Goal: Task Accomplishment & Management: Manage account settings

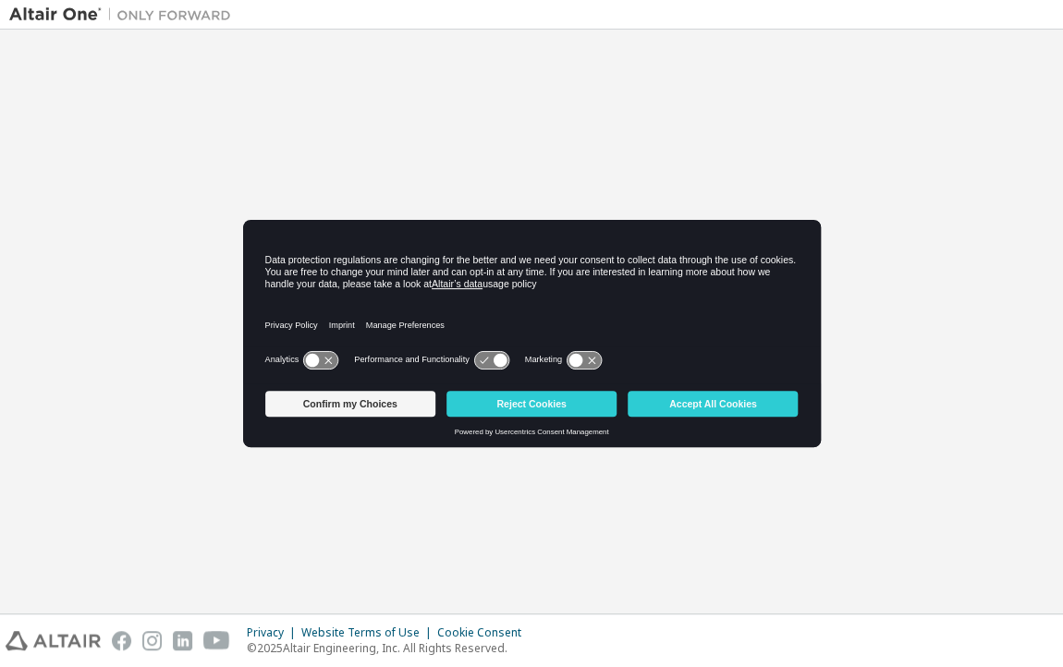
click at [770, 404] on button "Accept All Cookies" at bounding box center [713, 404] width 170 height 26
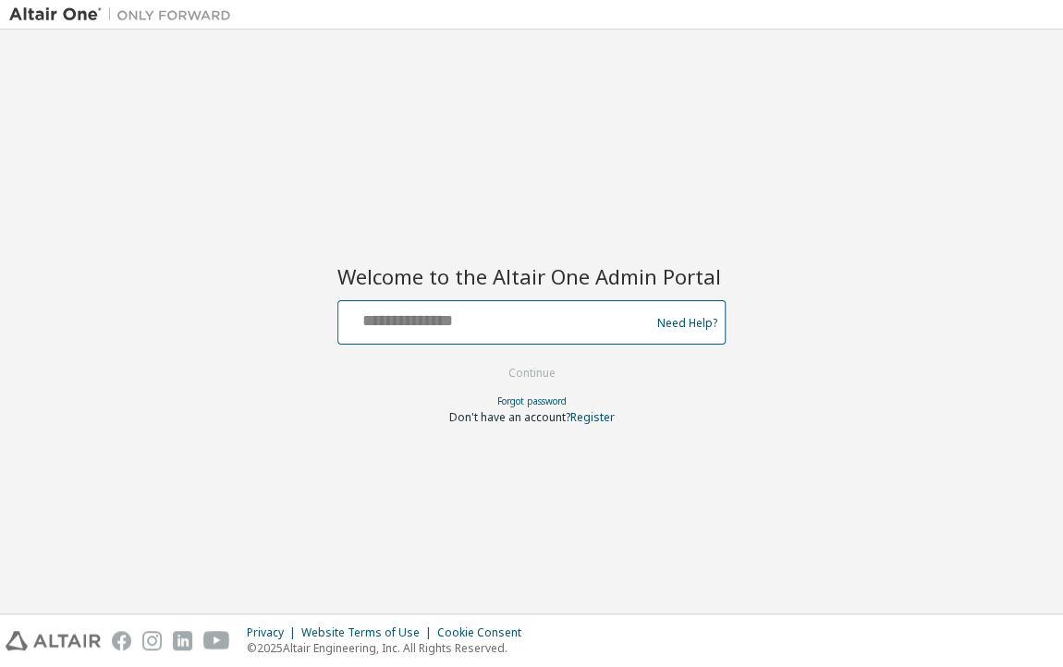
click at [466, 328] on input "text" at bounding box center [497, 318] width 302 height 27
type input "**********"
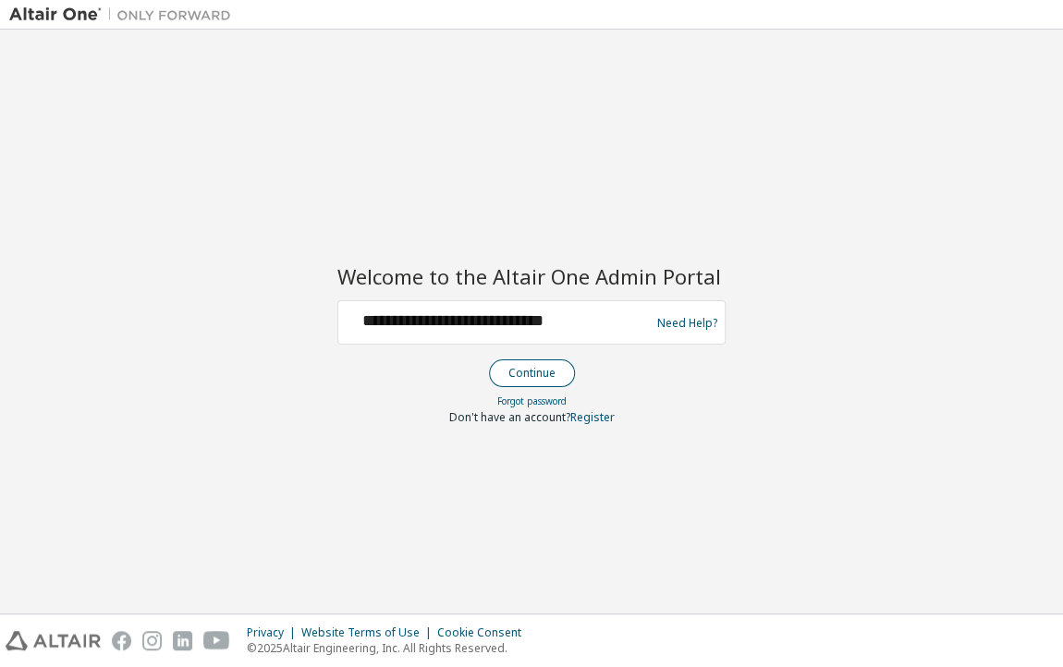
click at [531, 377] on button "Continue" at bounding box center [532, 374] width 86 height 28
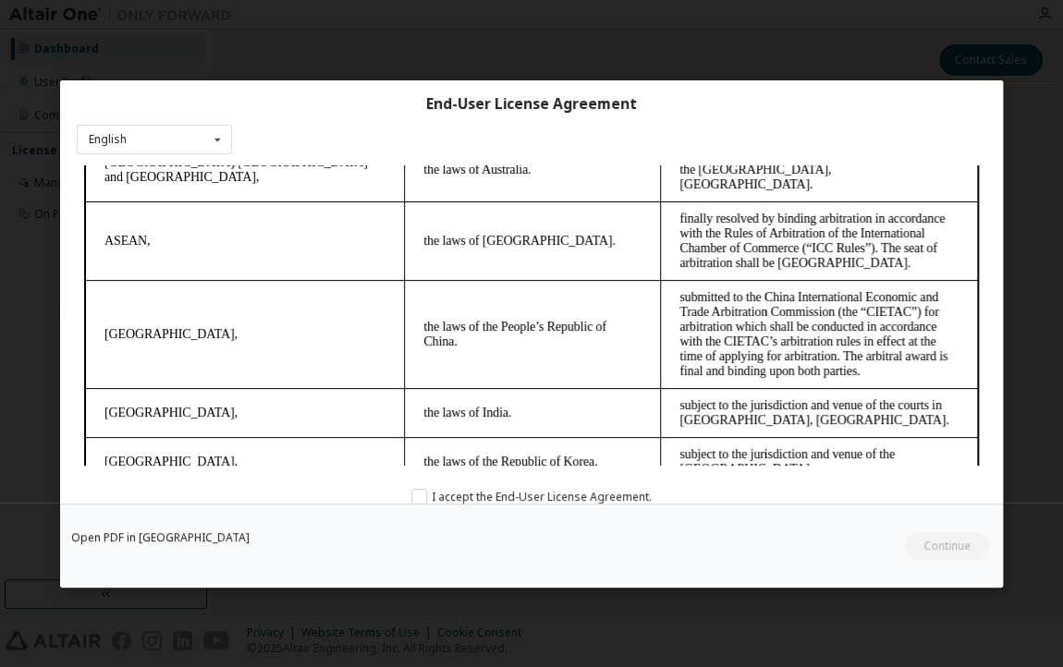
scroll to position [5503, 0]
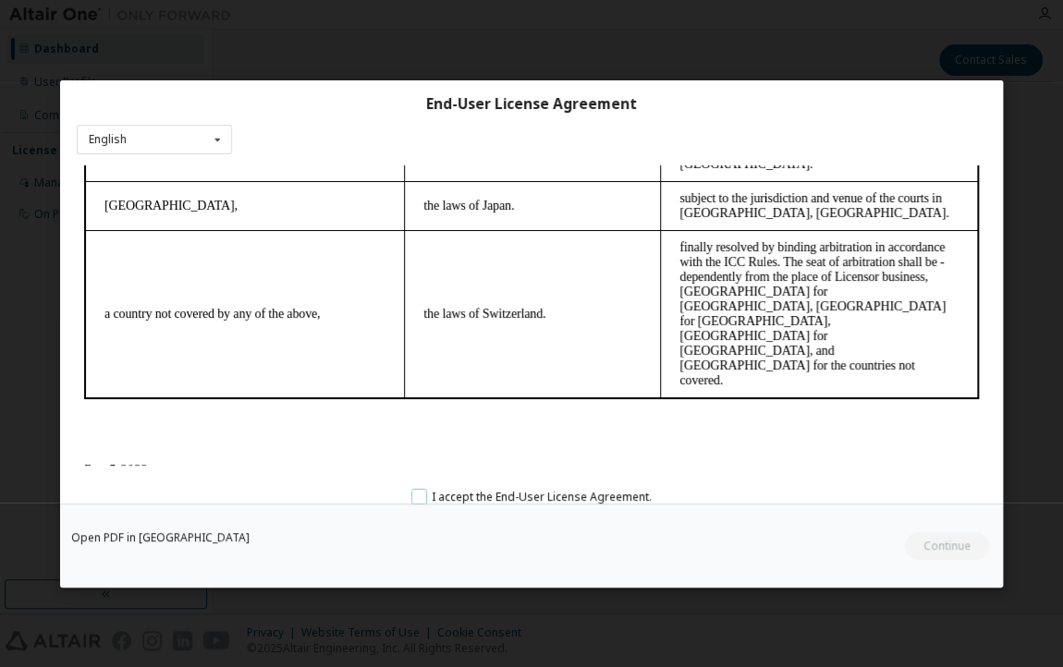
click at [411, 493] on label "I accept the End-User License Agreement." at bounding box center [531, 497] width 240 height 16
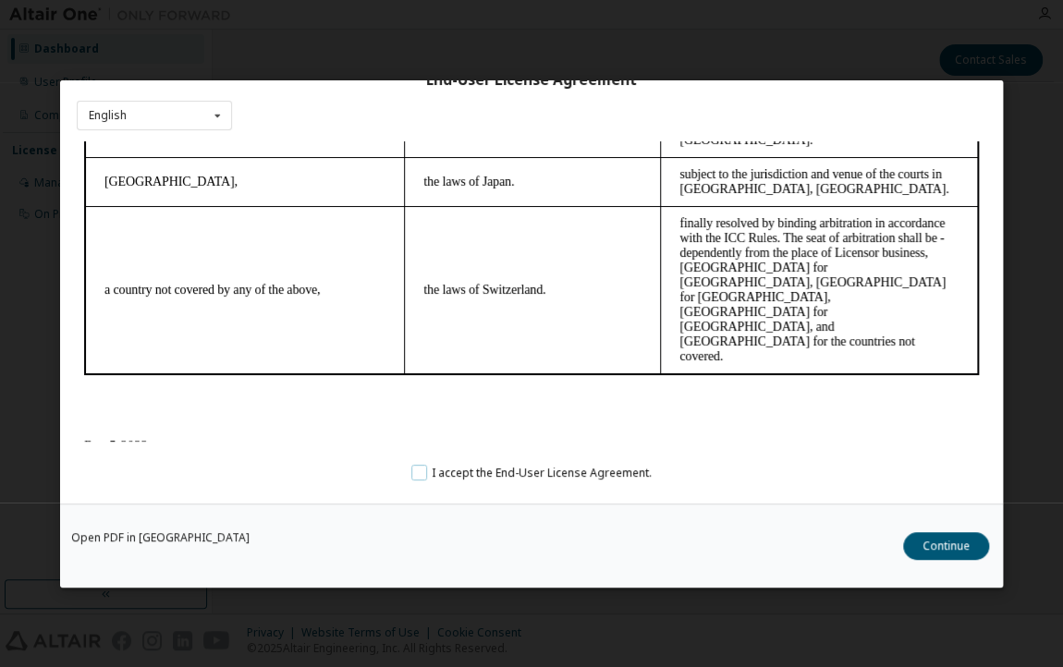
scroll to position [35, 0]
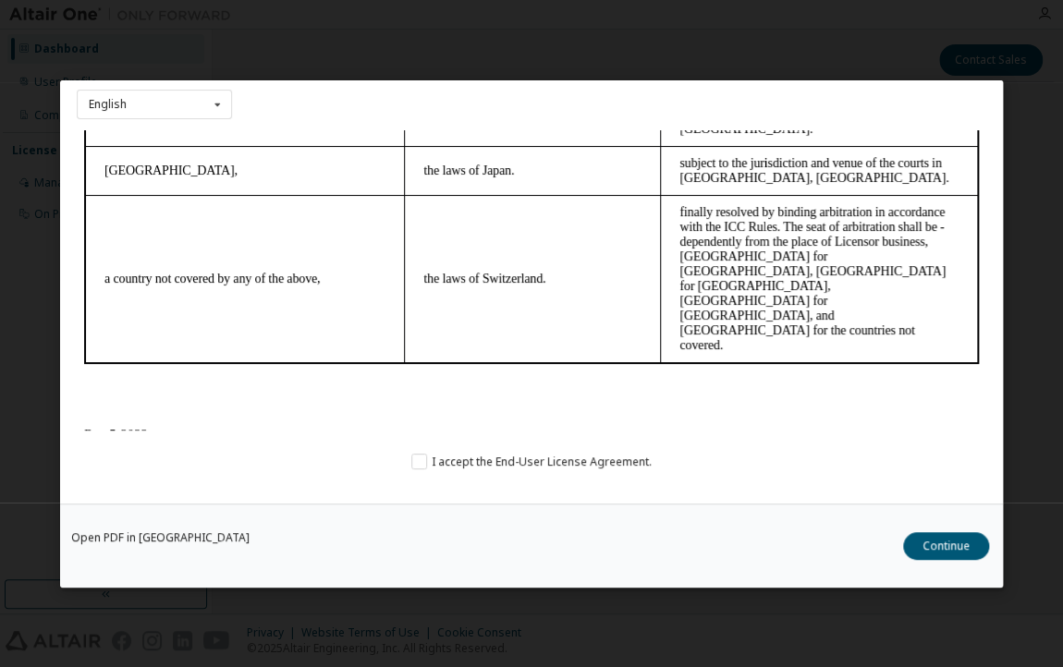
click at [930, 551] on button "Continue" at bounding box center [946, 545] width 86 height 28
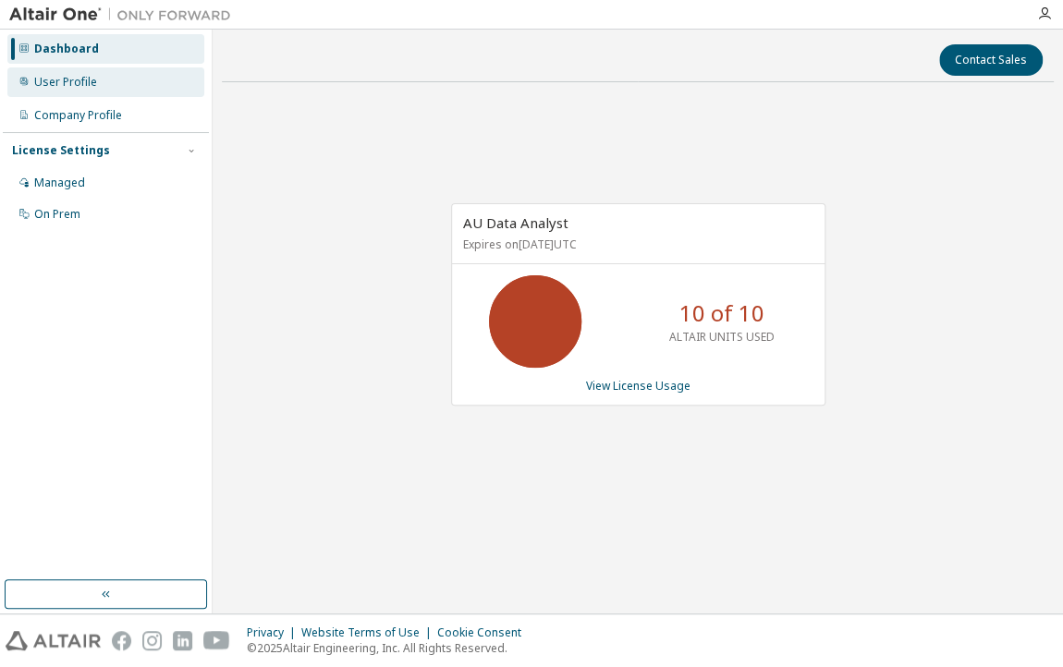
click at [69, 85] on div "User Profile" at bounding box center [65, 82] width 63 height 15
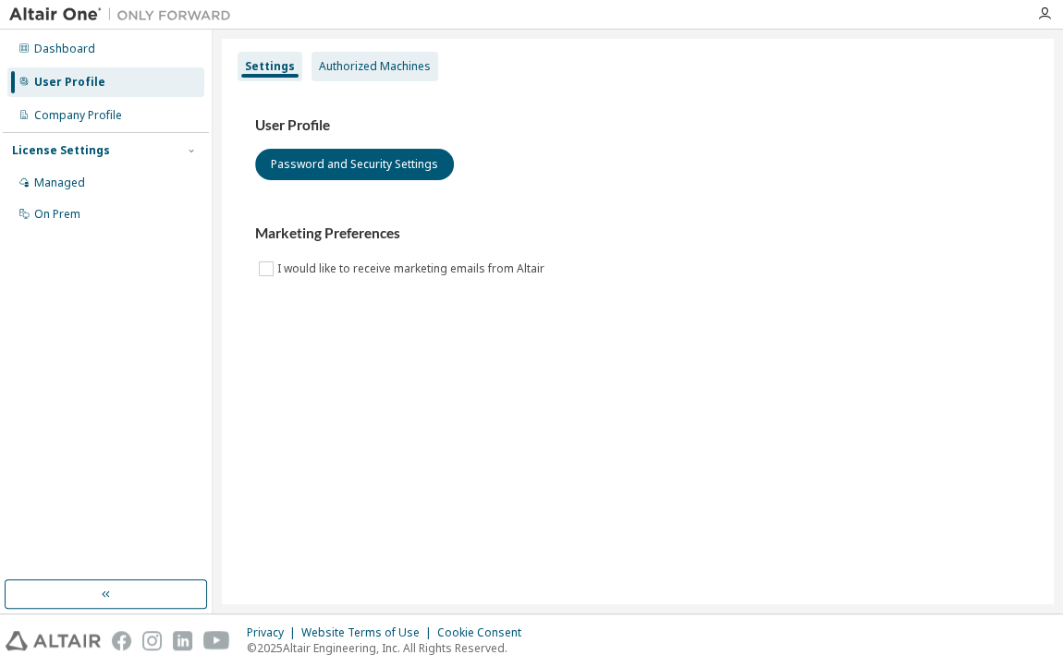
click at [333, 67] on div "Authorized Machines" at bounding box center [375, 66] width 112 height 15
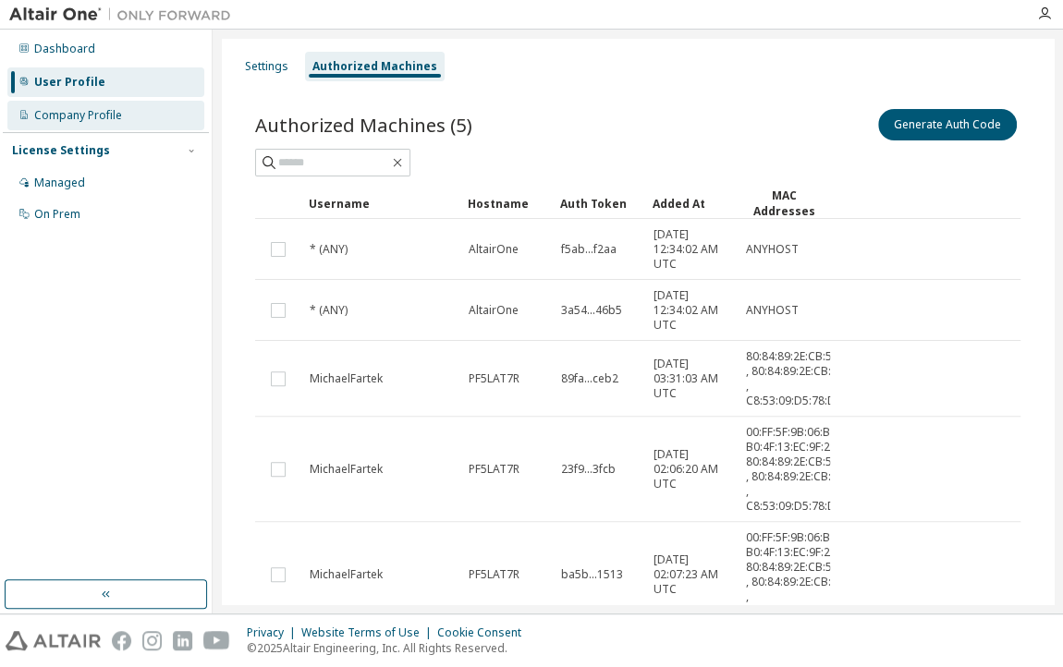
click at [92, 118] on div "Company Profile" at bounding box center [78, 115] width 88 height 15
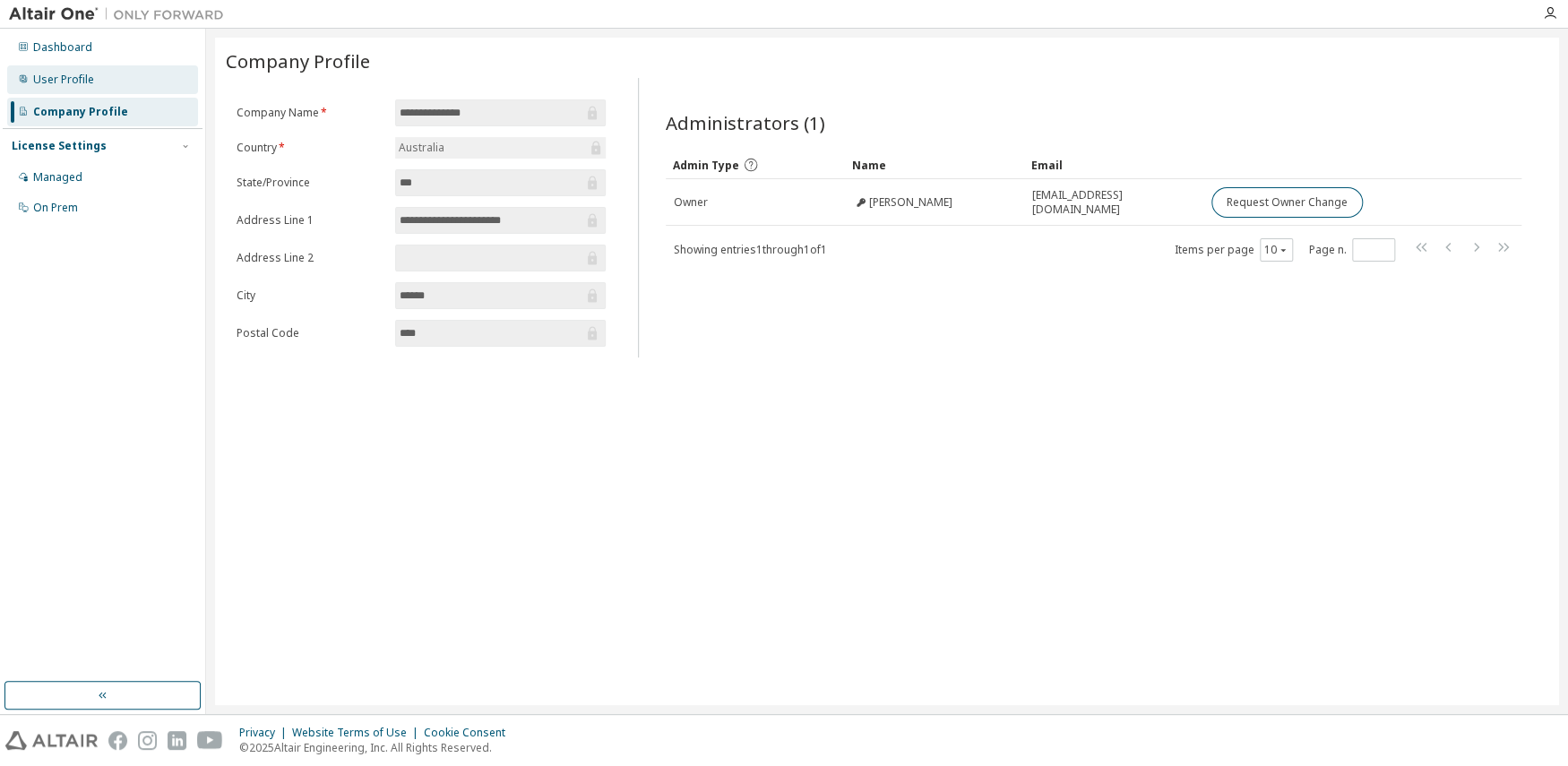
click at [70, 78] on div "User Profile" at bounding box center [63, 80] width 61 height 15
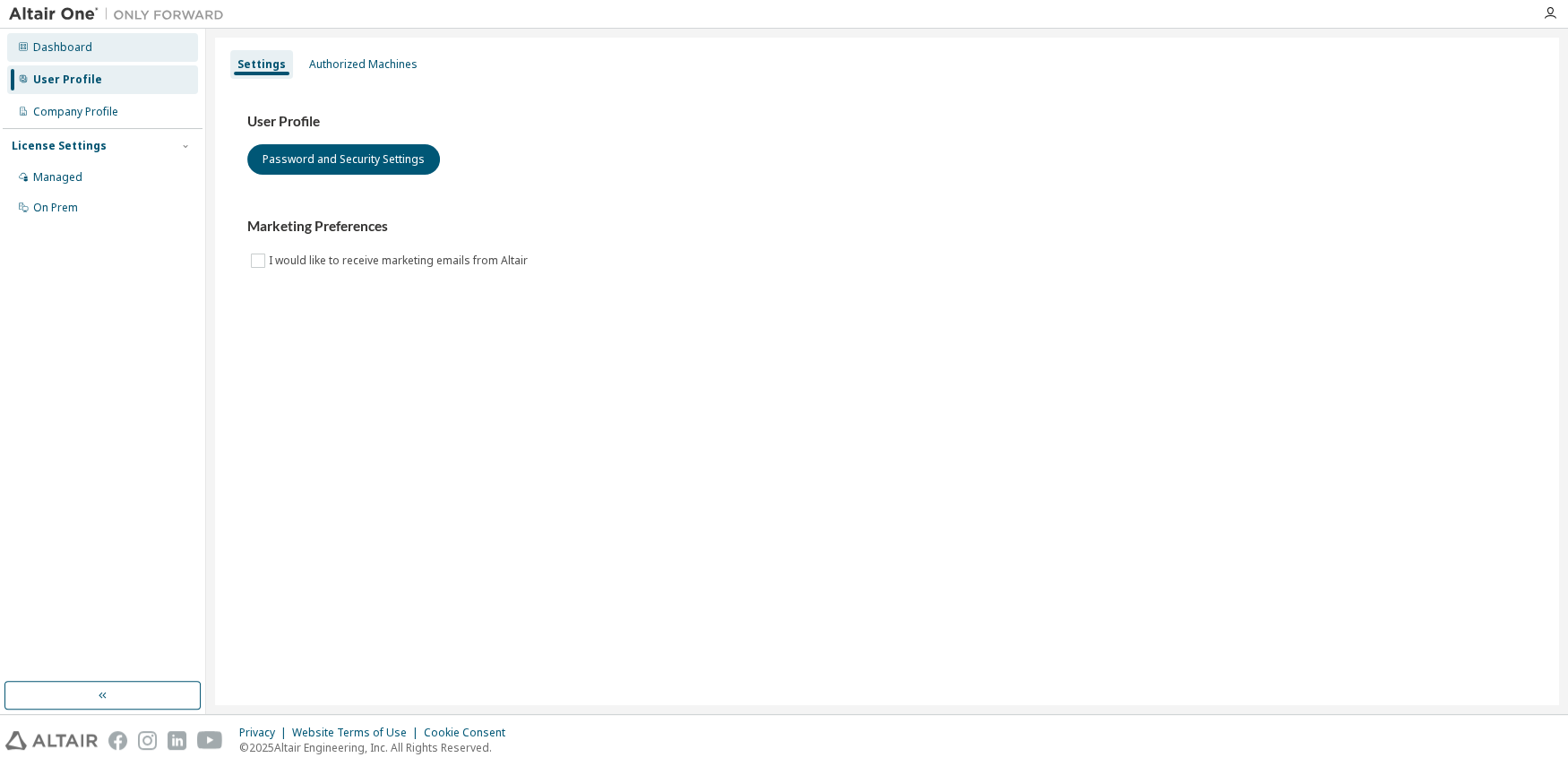
click at [69, 36] on div "Dashboard" at bounding box center [102, 48] width 191 height 29
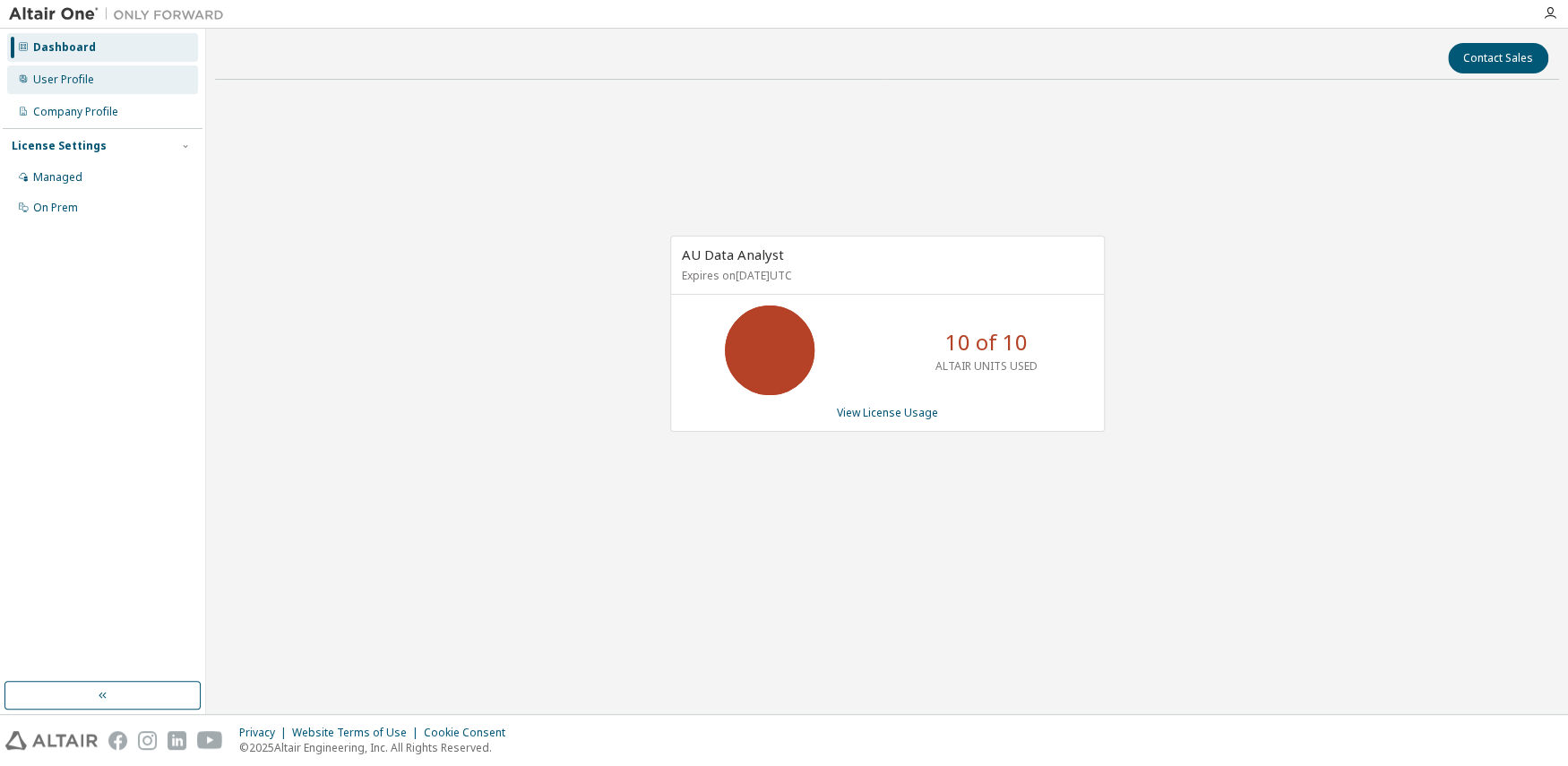
click at [53, 80] on div "User Profile" at bounding box center [63, 80] width 61 height 15
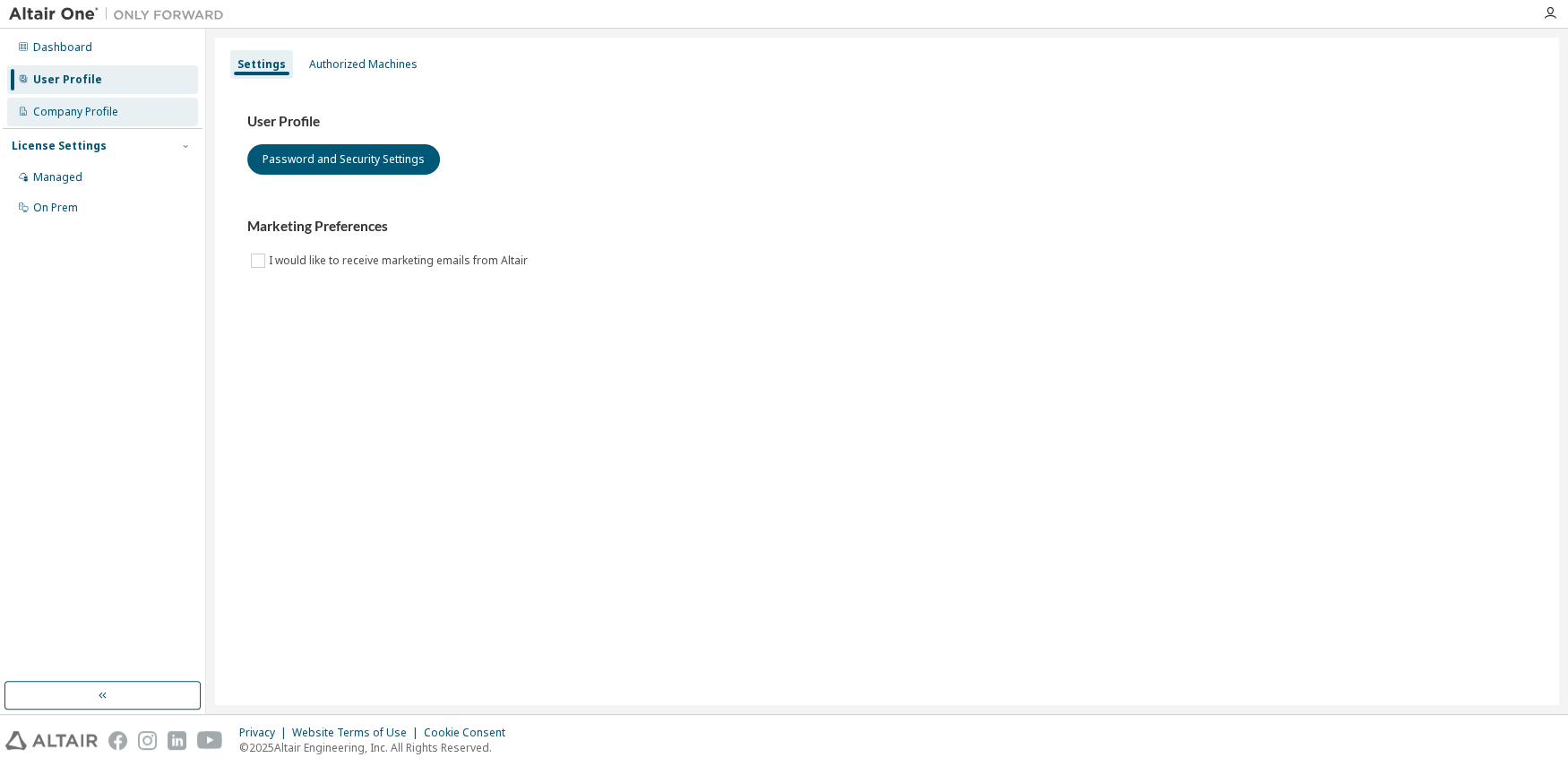
click at [76, 112] on div "Company Profile" at bounding box center [76, 112] width 85 height 15
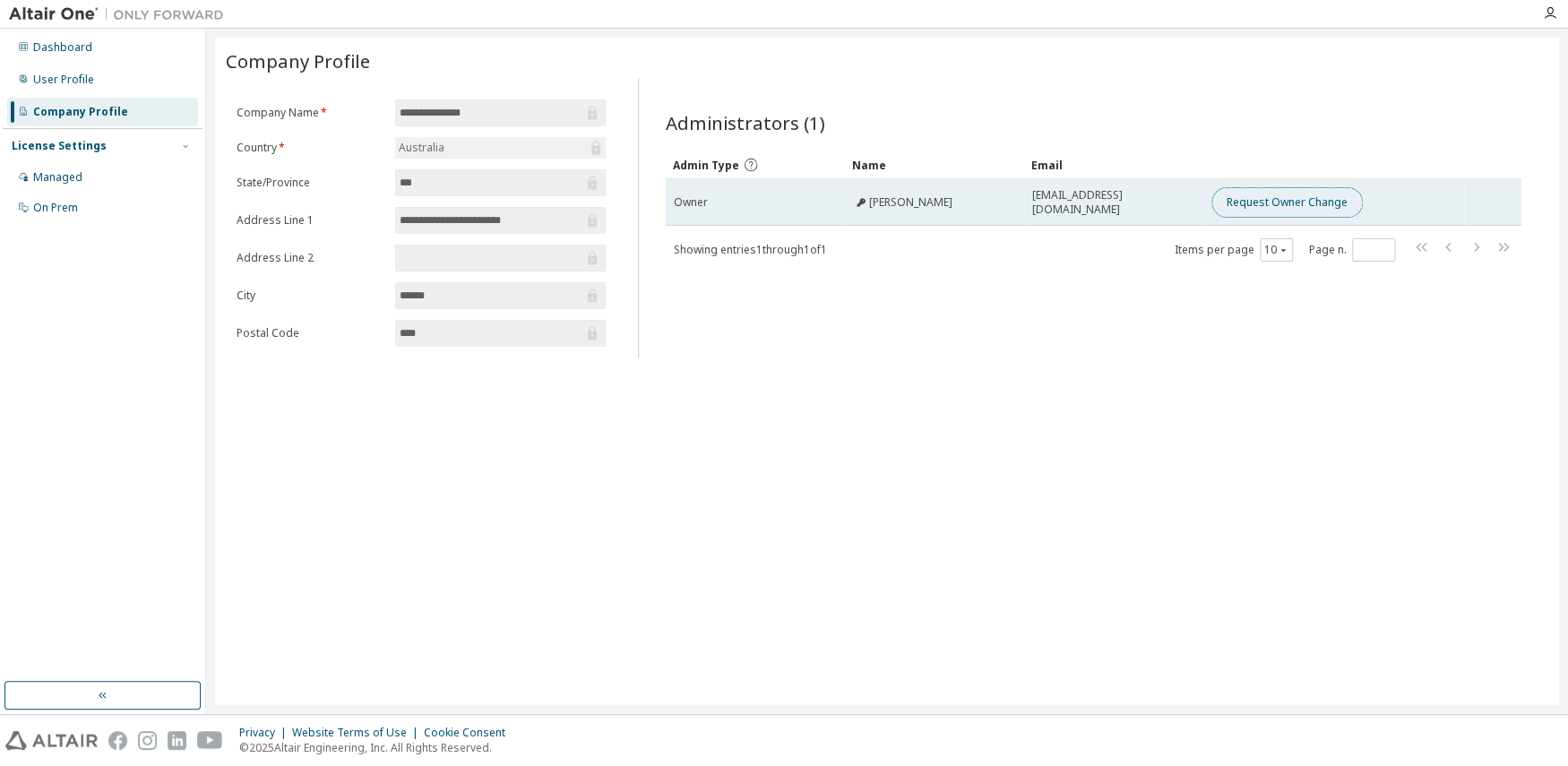
click at [1030, 202] on button "Request Owner Change" at bounding box center [1288, 202] width 151 height 30
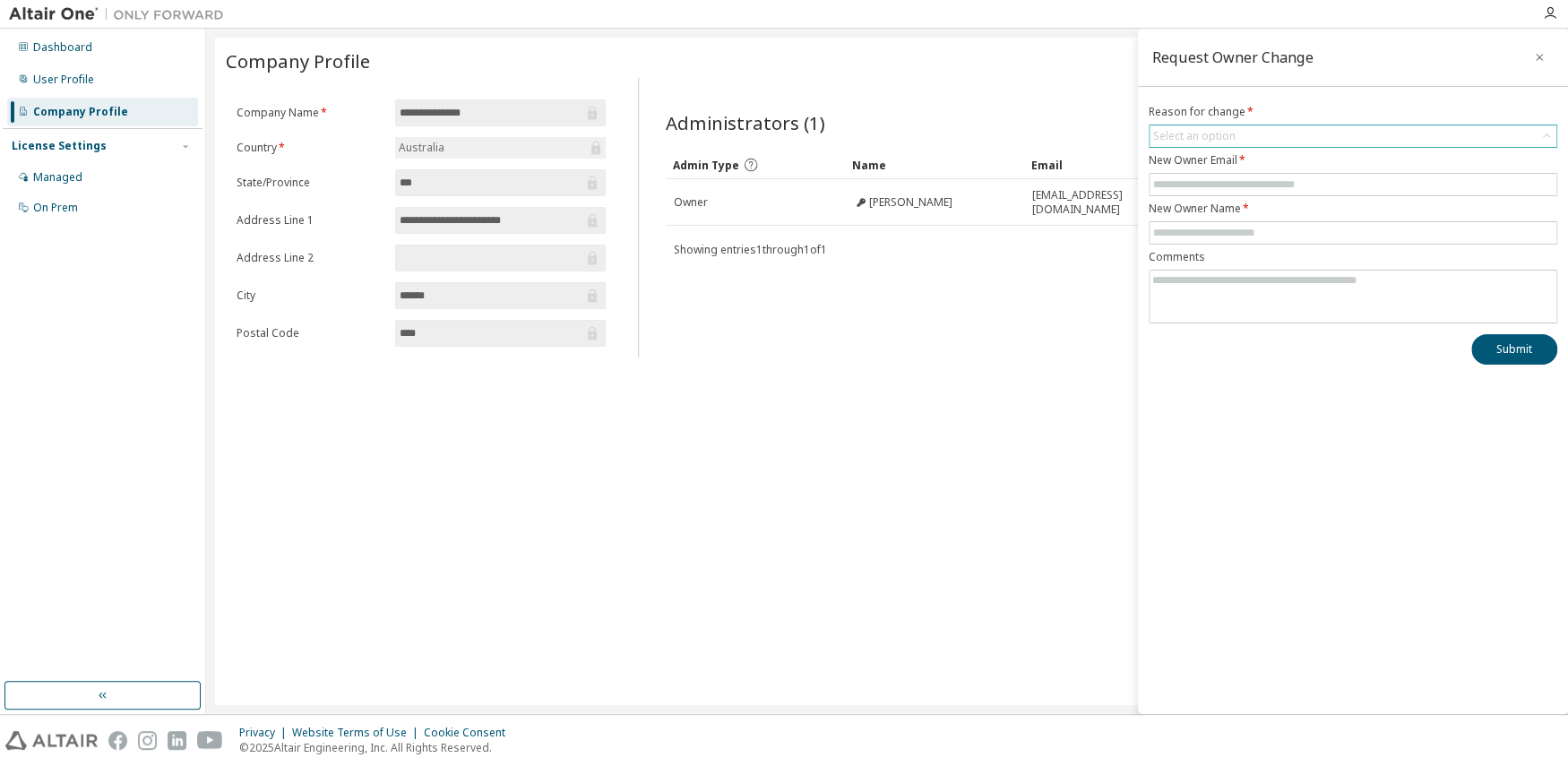
click at [1030, 133] on icon at bounding box center [1547, 136] width 17 height 17
click at [982, 81] on div "Administrators (1) Clear Load Save Save As Field Operator Value Select filter S…" at bounding box center [1093, 217] width 911 height 279
click at [1030, 60] on icon "button" at bounding box center [1539, 57] width 13 height 15
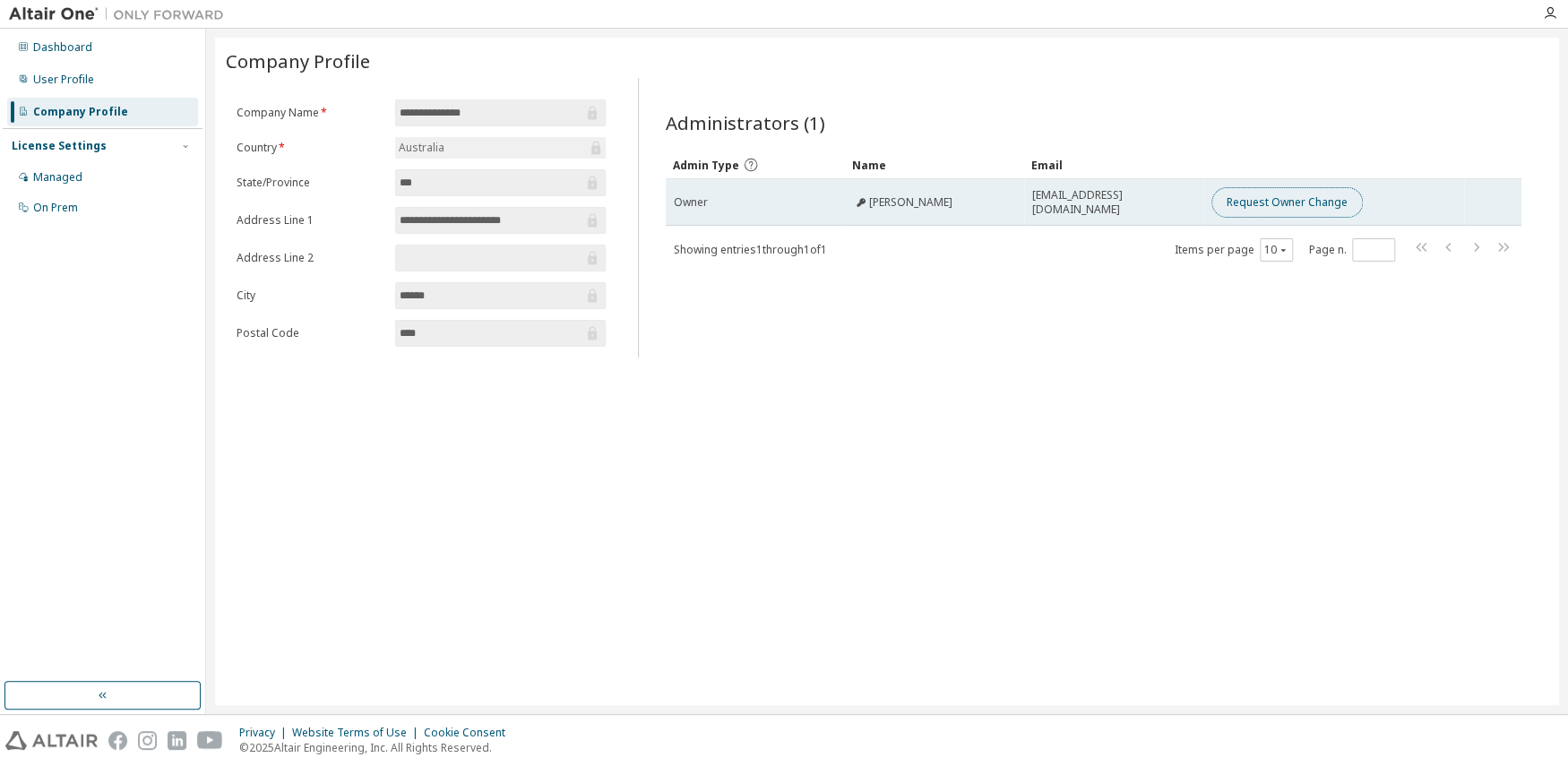
click at [1030, 204] on button "Request Owner Change" at bounding box center [1288, 202] width 151 height 30
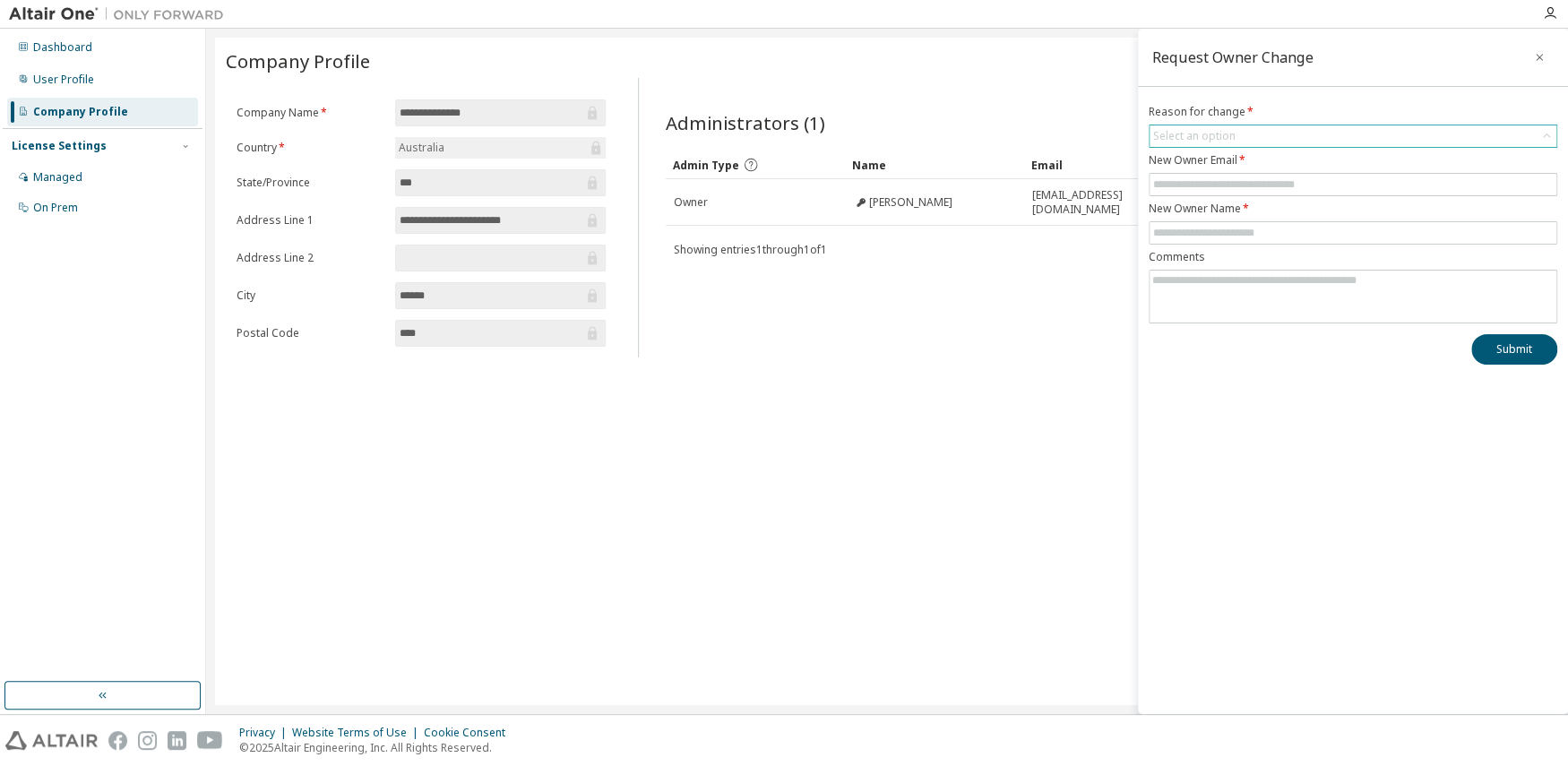
click at [1030, 128] on icon at bounding box center [1547, 136] width 17 height 17
click at [1030, 208] on li "User no longer manages this responsibility" at bounding box center [1353, 209] width 403 height 23
click at [1030, 186] on input "text" at bounding box center [1353, 184] width 400 height 15
type input "**********"
click at [1030, 237] on input "text" at bounding box center [1353, 233] width 400 height 15
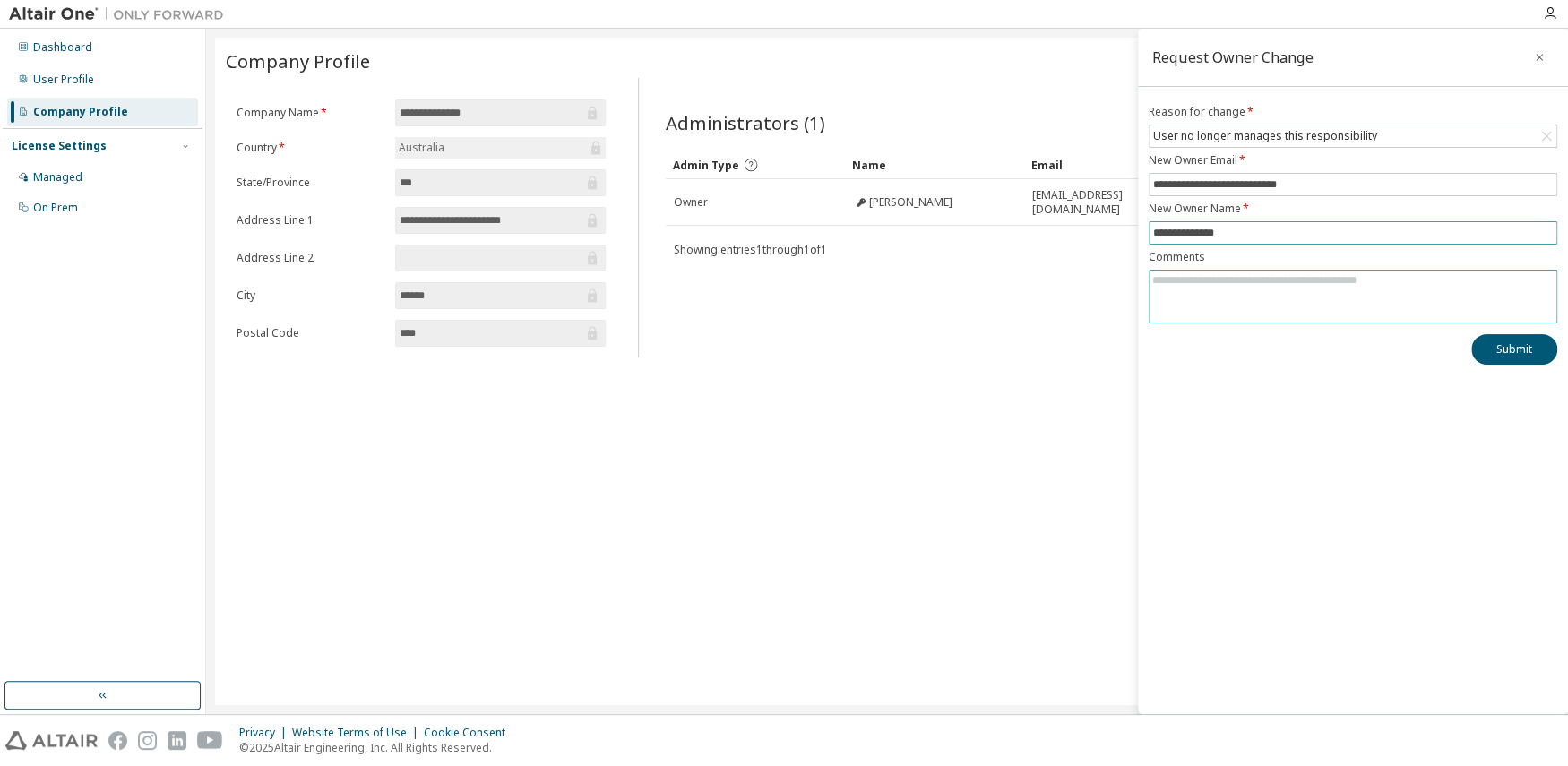
type input "**********"
click at [1030, 282] on textarea at bounding box center [1354, 294] width 407 height 47
click at [1030, 279] on textarea "**********" at bounding box center [1354, 294] width 407 height 47
click at [1030, 287] on textarea "**********" at bounding box center [1354, 294] width 407 height 47
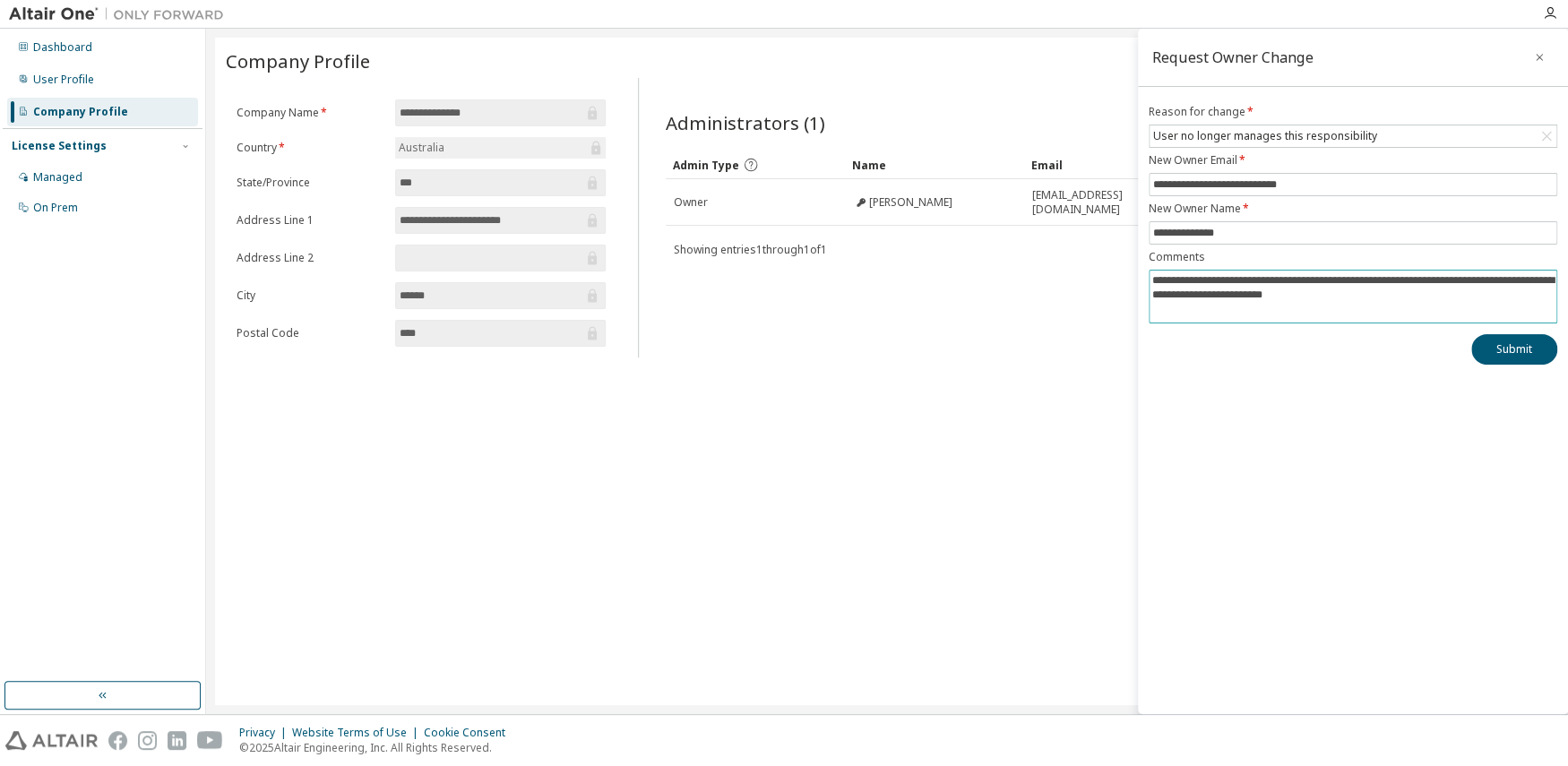
click at [1030, 287] on textarea "**********" at bounding box center [1354, 294] width 407 height 47
click at [1030, 293] on textarea "**********" at bounding box center [1354, 294] width 407 height 47
click at [1030, 290] on textarea "**********" at bounding box center [1354, 294] width 407 height 47
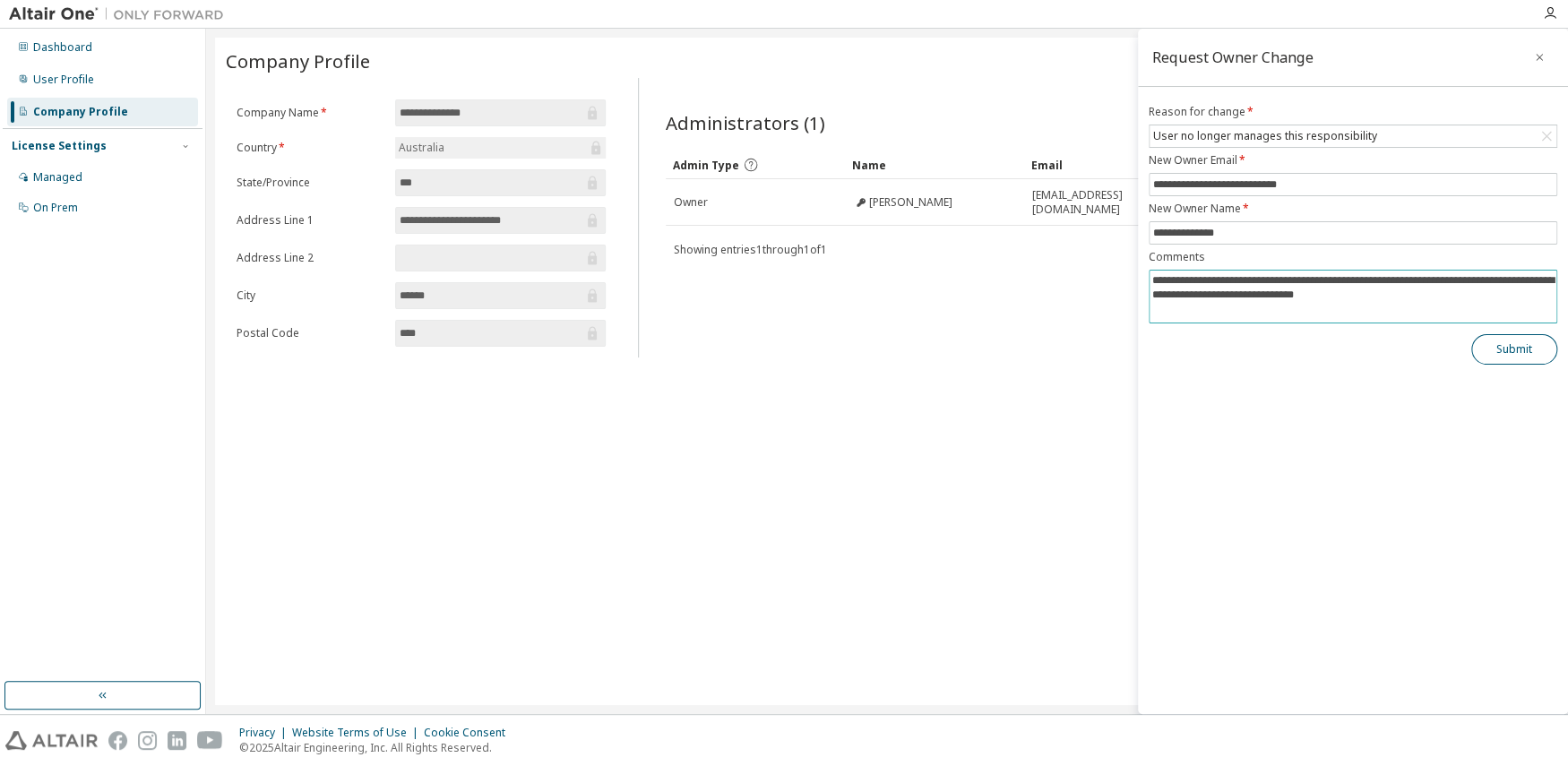
type textarea "**********"
click at [1030, 349] on button "Submit" at bounding box center [1515, 349] width 86 height 30
click at [1030, 347] on button "Submit" at bounding box center [1515, 349] width 86 height 30
click at [1030, 60] on icon "button" at bounding box center [1539, 57] width 13 height 15
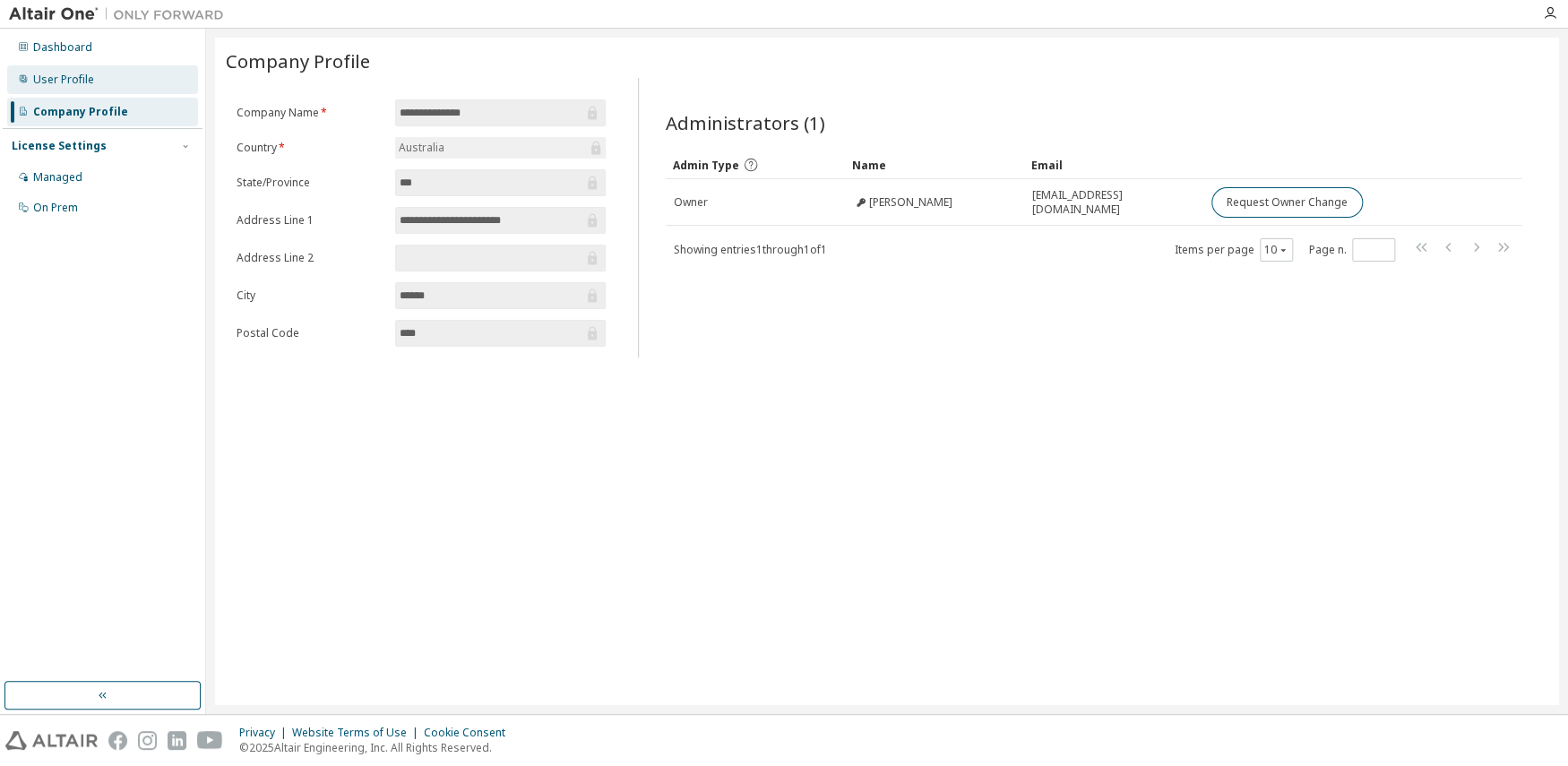
click at [64, 77] on div "User Profile" at bounding box center [63, 80] width 61 height 15
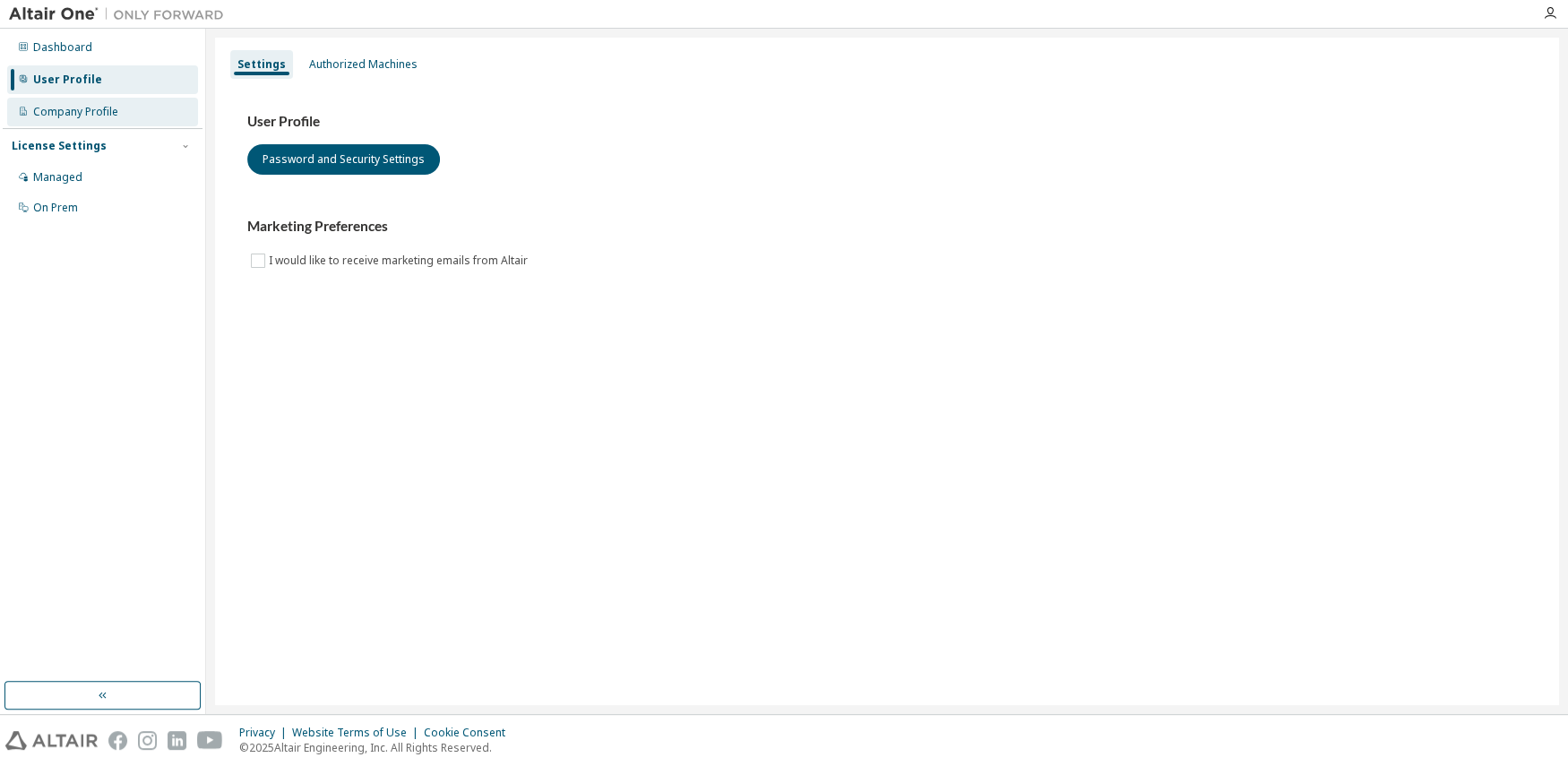
click at [104, 108] on div "Company Profile" at bounding box center [76, 112] width 85 height 15
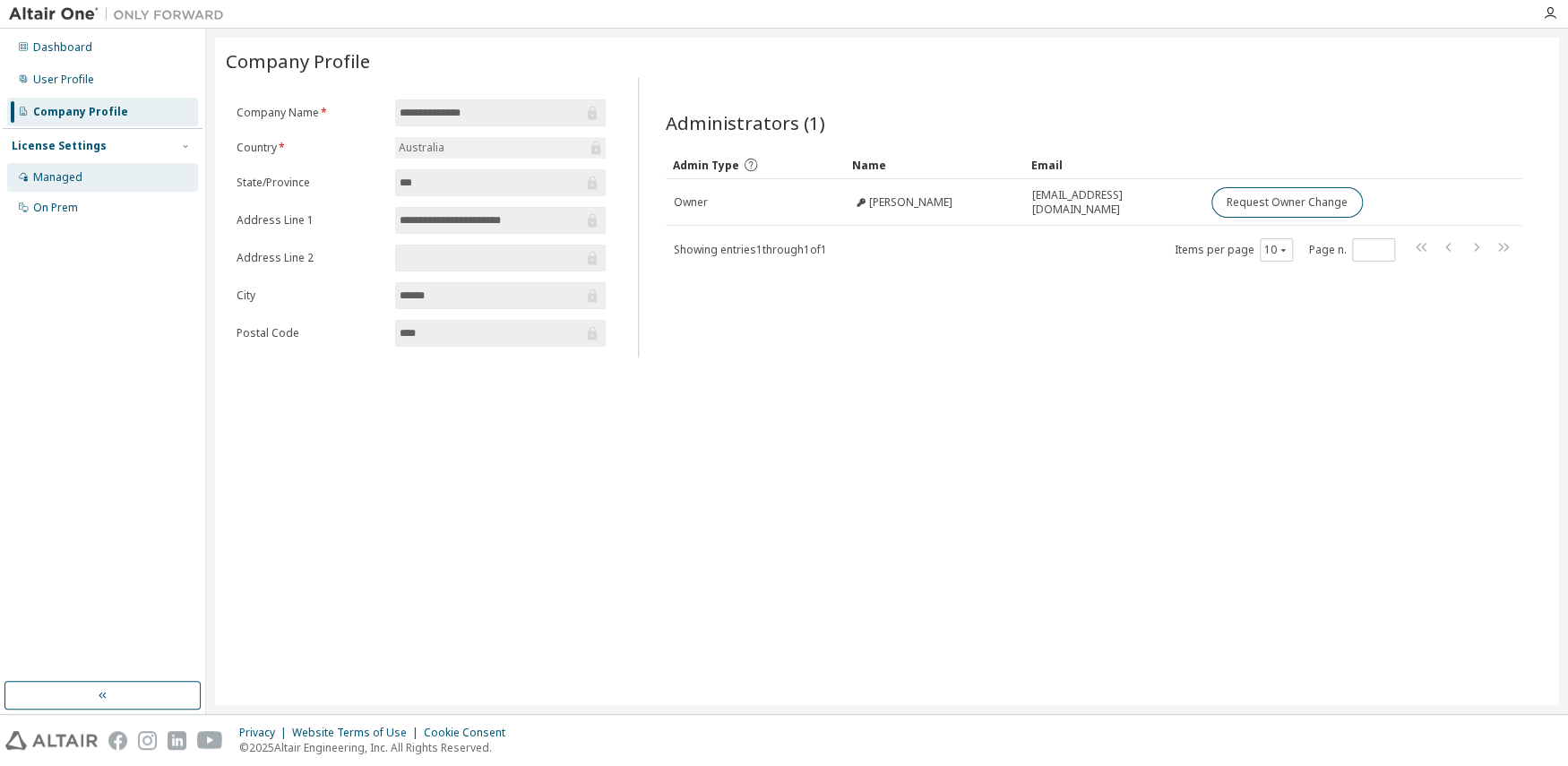
click at [64, 180] on div "Managed" at bounding box center [57, 177] width 49 height 15
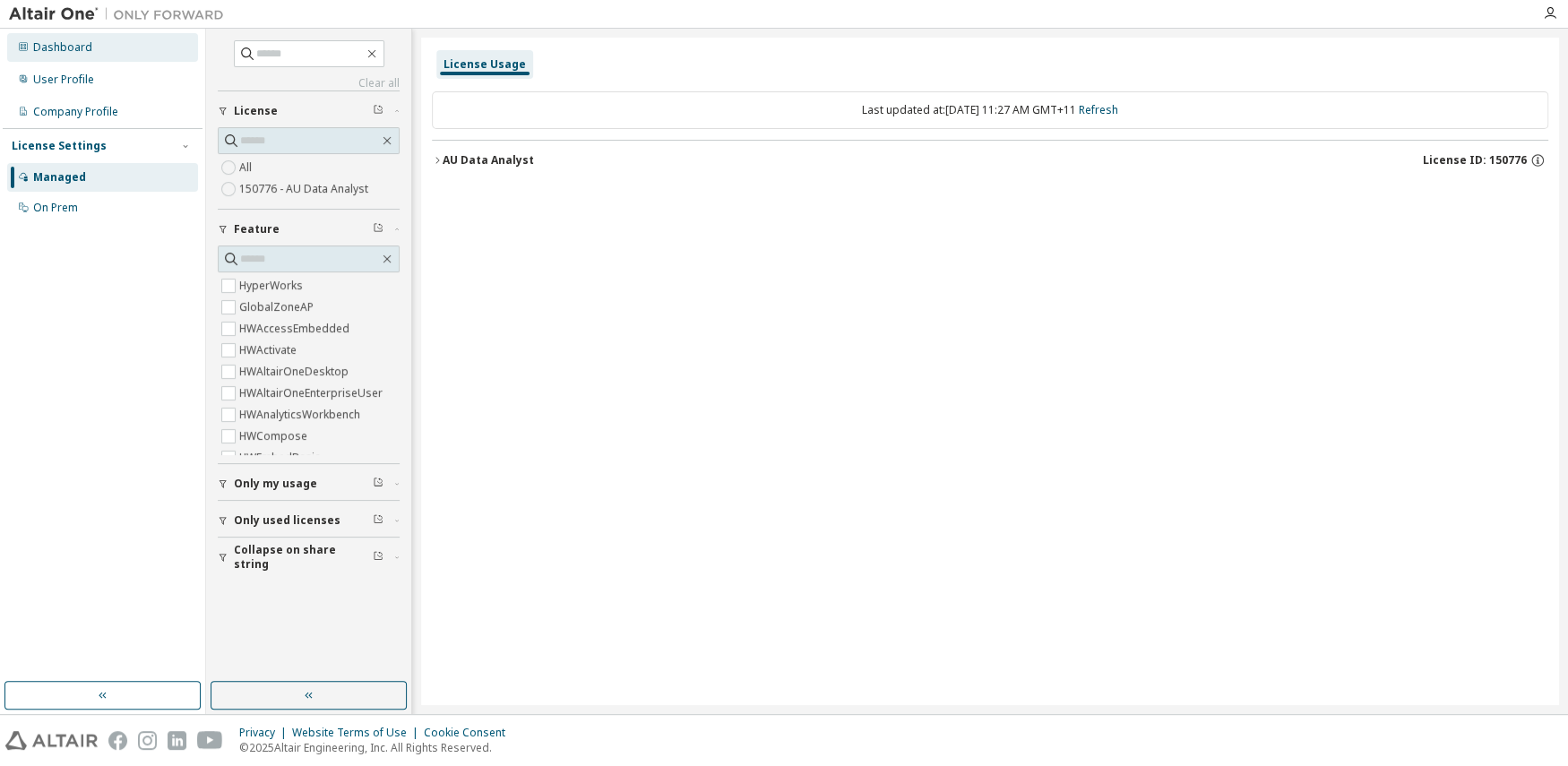
click at [71, 42] on div "Dashboard" at bounding box center [62, 48] width 59 height 15
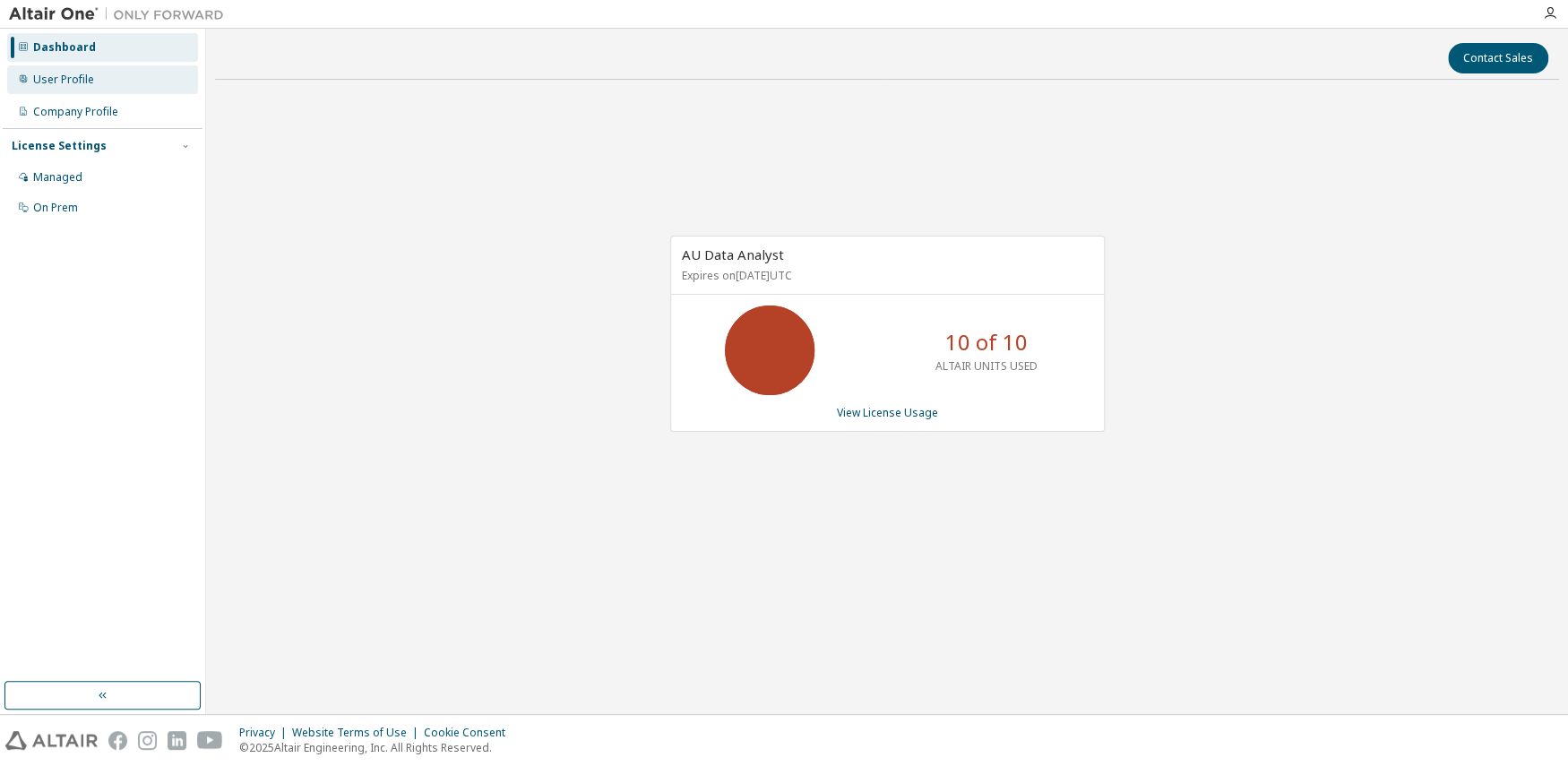
click at [86, 85] on div "User Profile" at bounding box center [63, 80] width 61 height 15
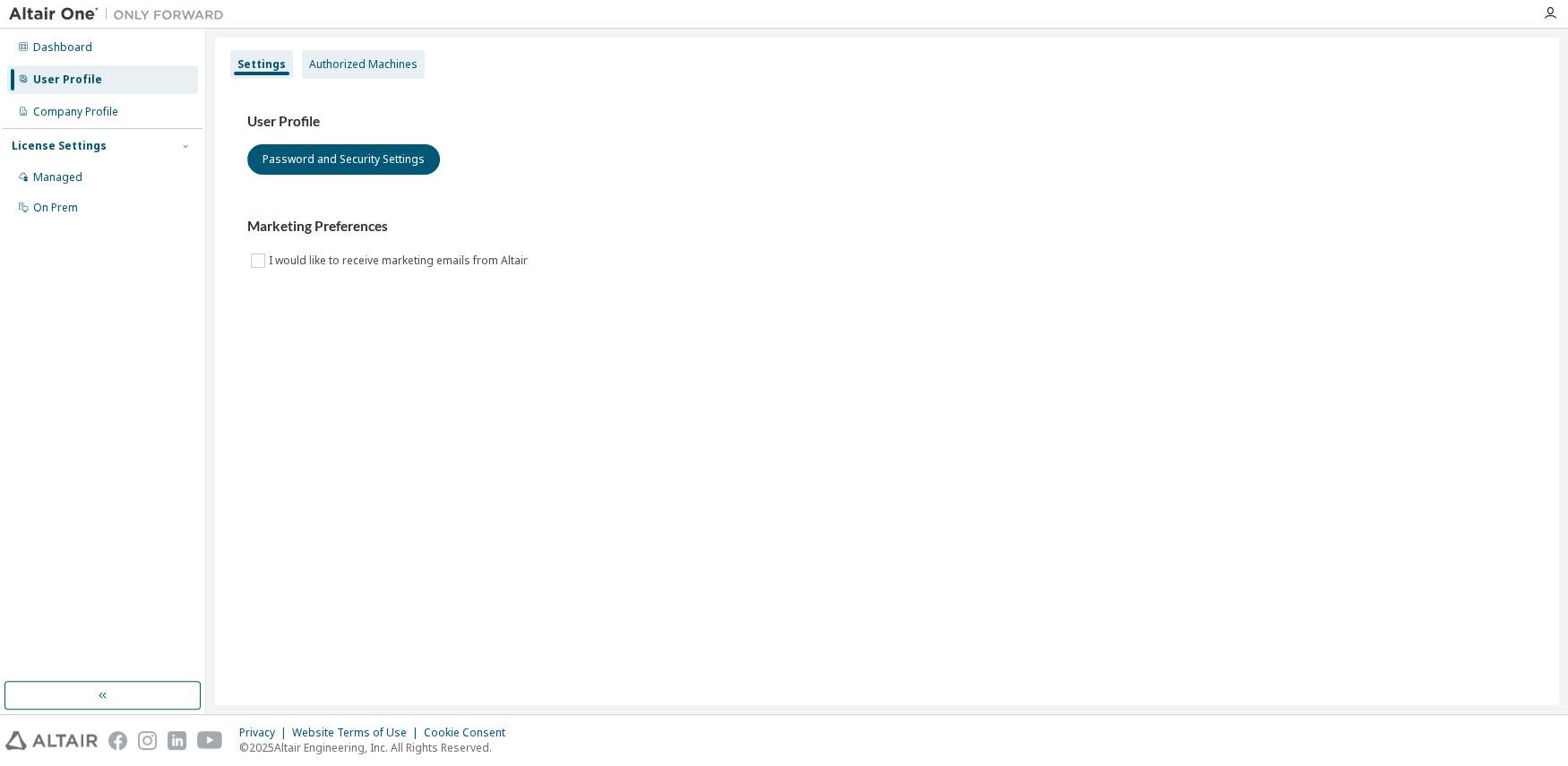
click at [361, 57] on div "Authorized Machines" at bounding box center [364, 64] width 109 height 15
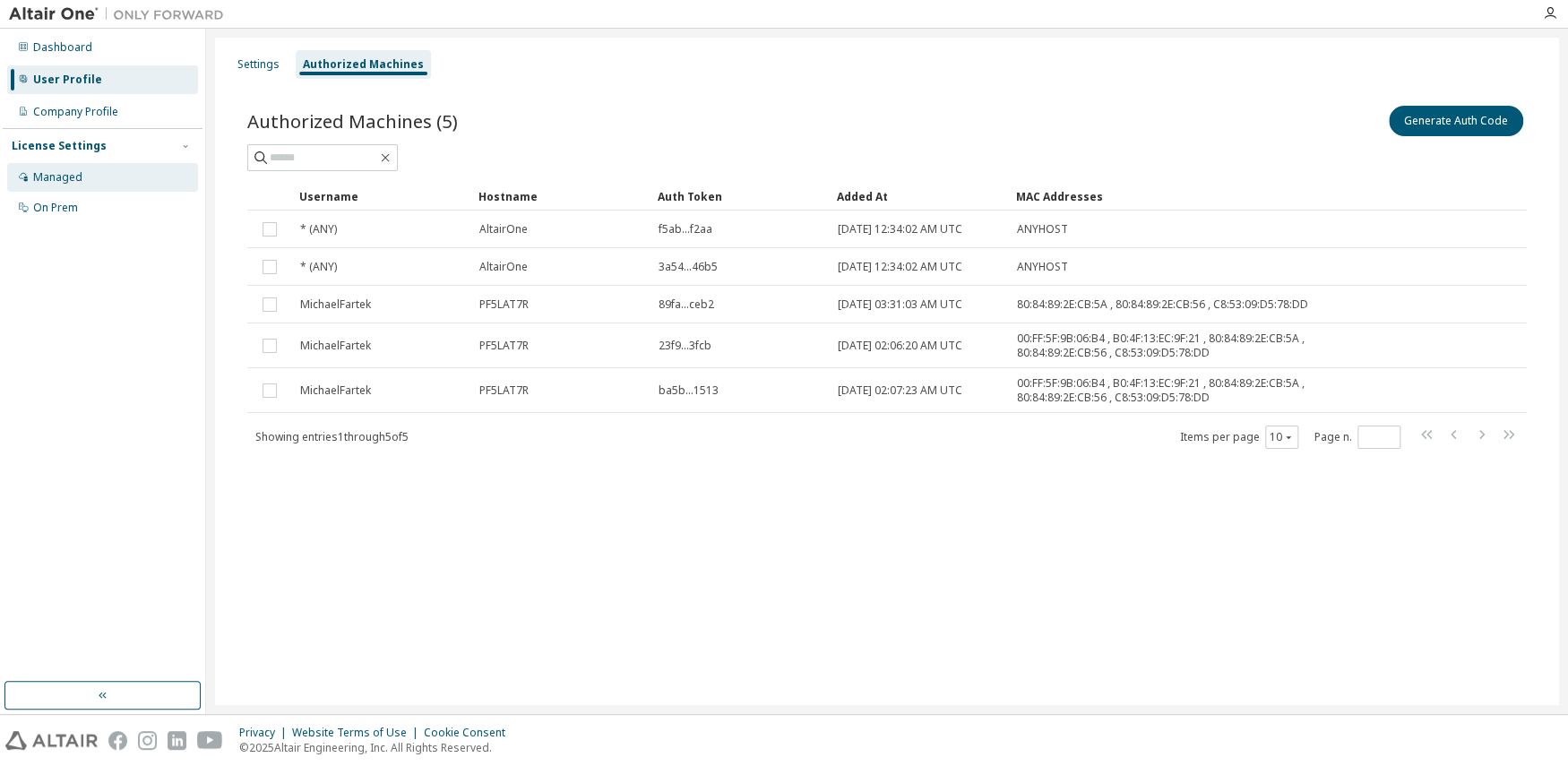
click at [46, 178] on div "Managed" at bounding box center [57, 177] width 49 height 15
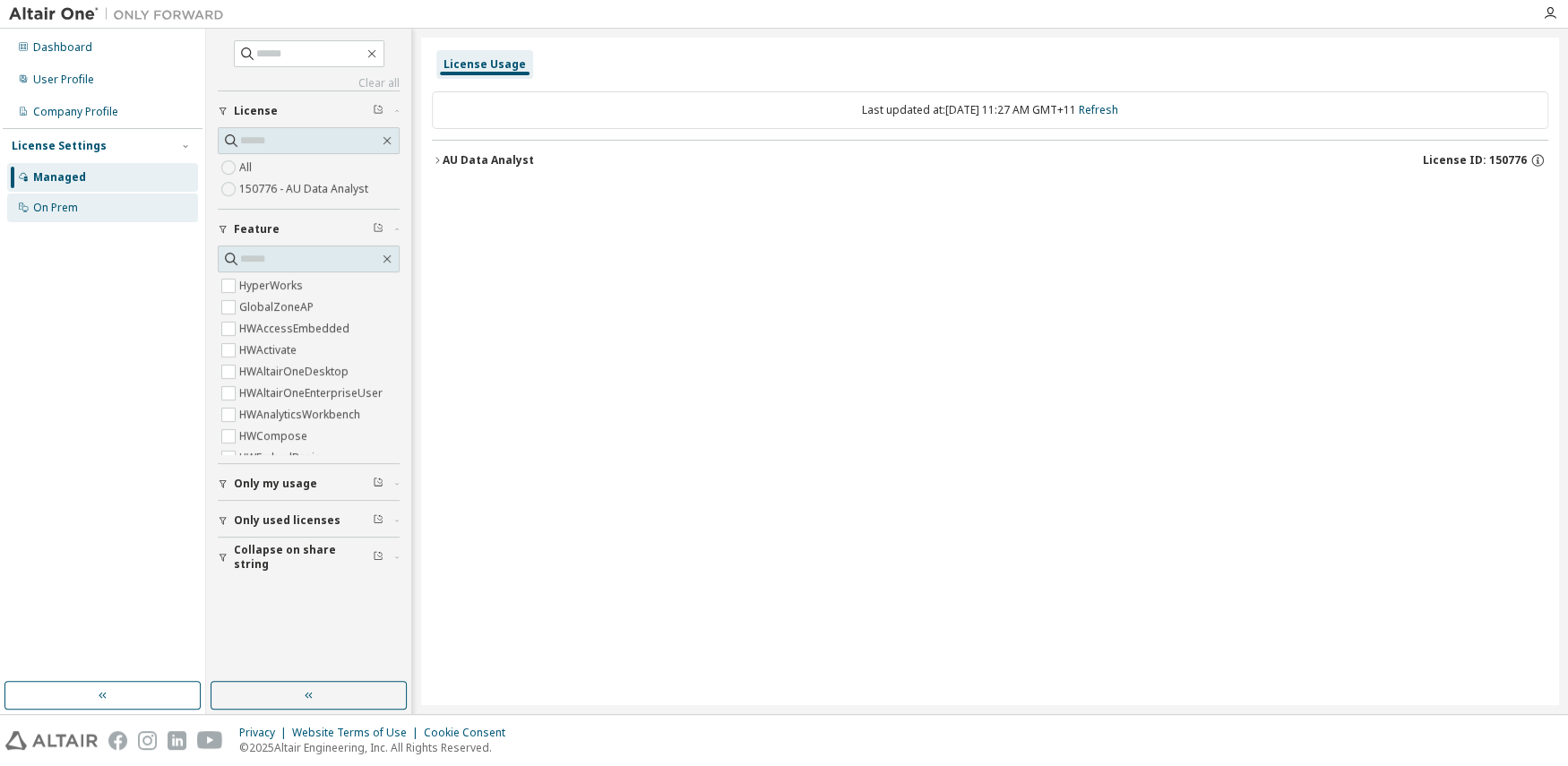
click at [55, 207] on div "On Prem" at bounding box center [55, 207] width 45 height 15
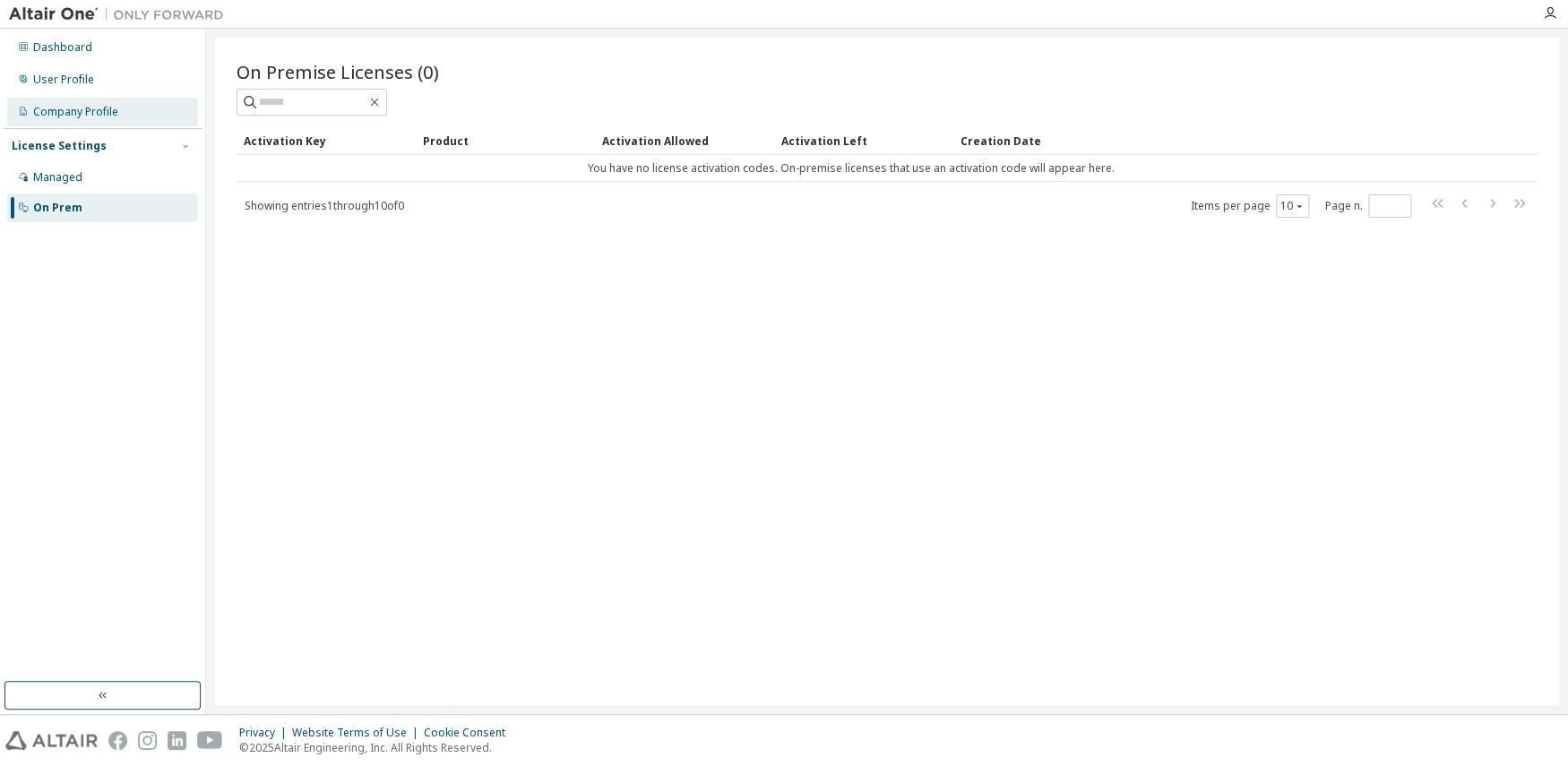
click at [72, 119] on div "Company Profile" at bounding box center [102, 112] width 191 height 29
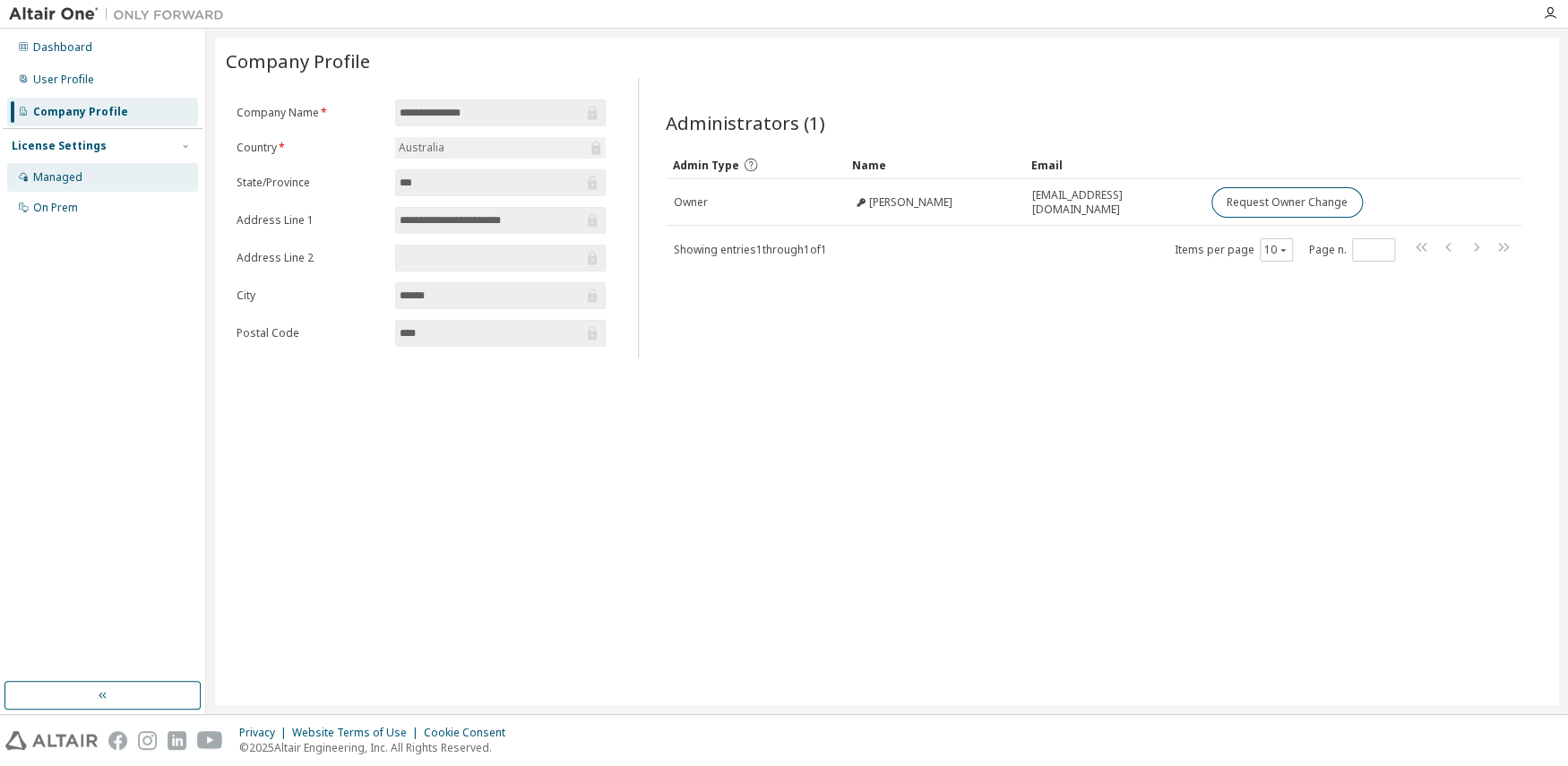
click at [89, 177] on div "Managed" at bounding box center [102, 177] width 191 height 29
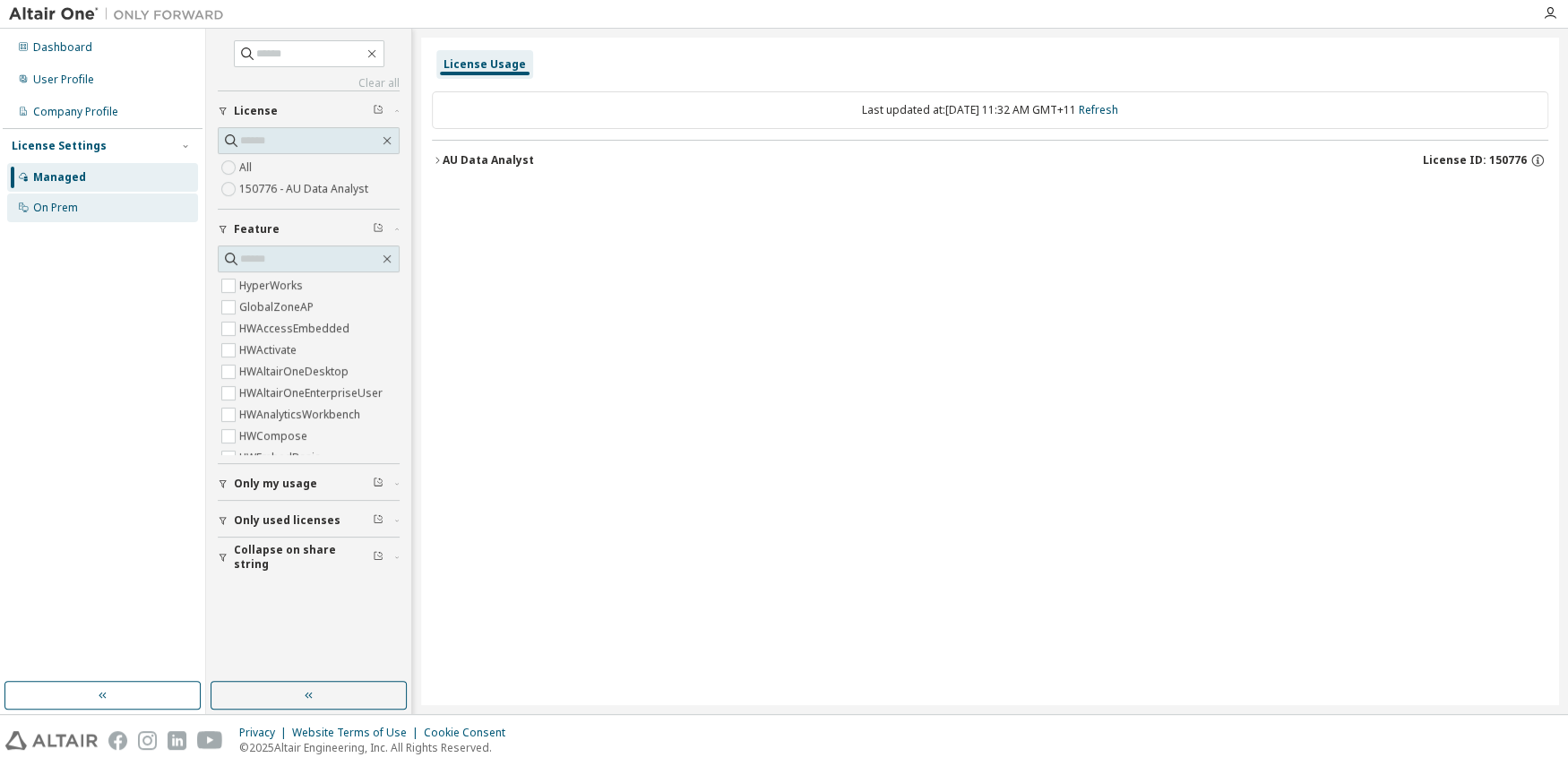
click at [60, 211] on div "On Prem" at bounding box center [55, 207] width 45 height 15
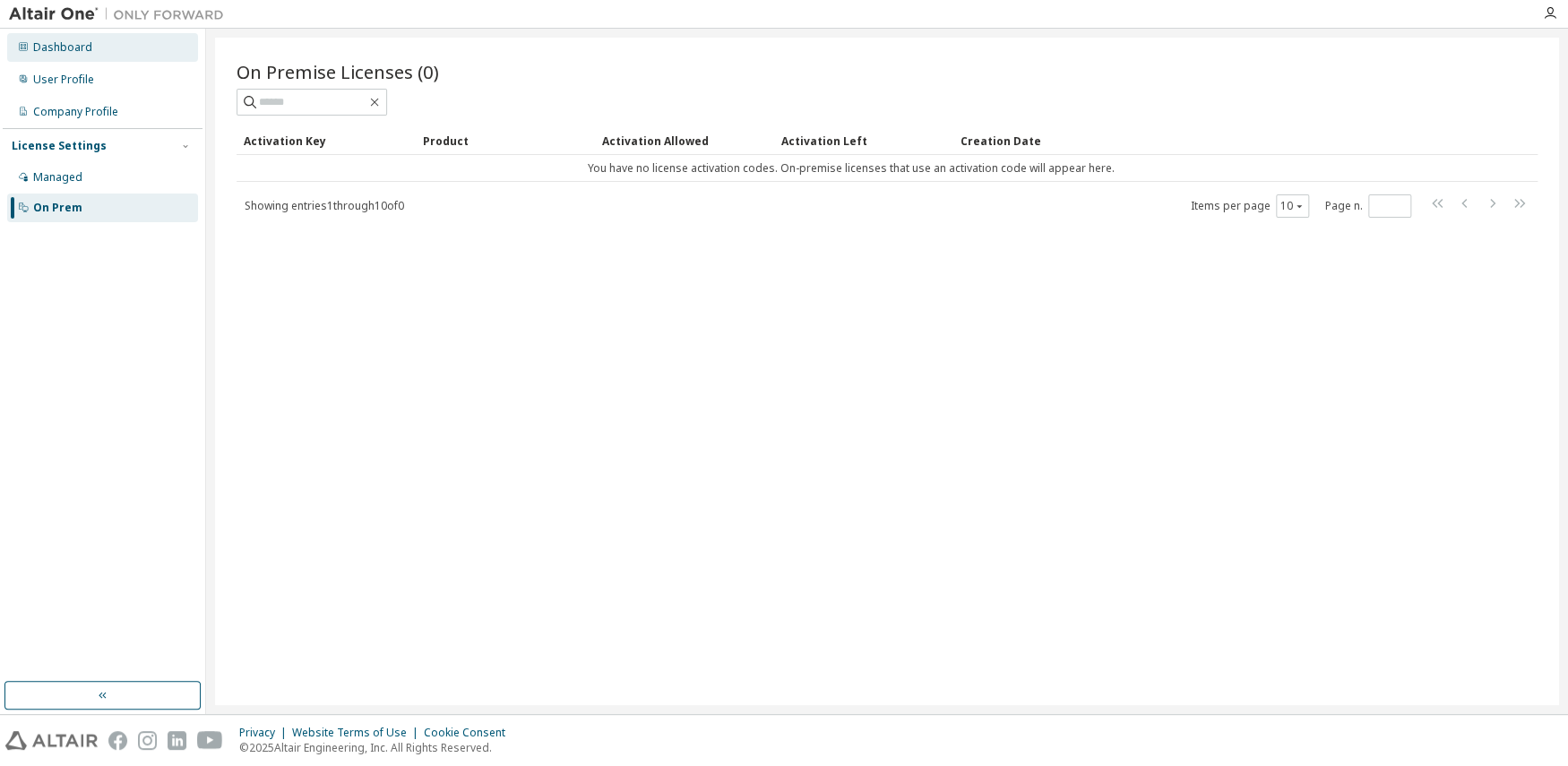
click at [68, 52] on div "Dashboard" at bounding box center [62, 48] width 59 height 15
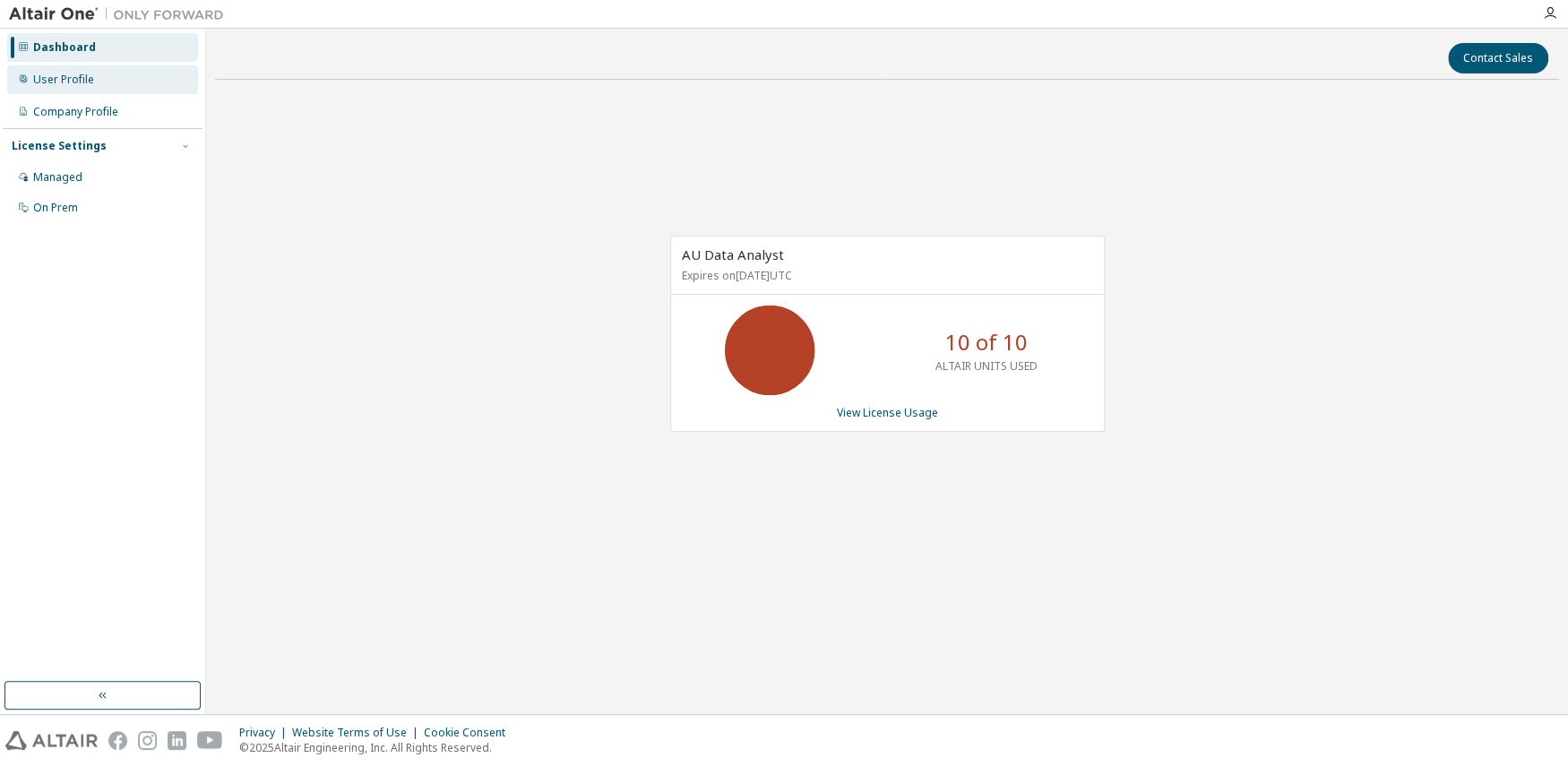
click at [80, 84] on div "User Profile" at bounding box center [63, 80] width 61 height 15
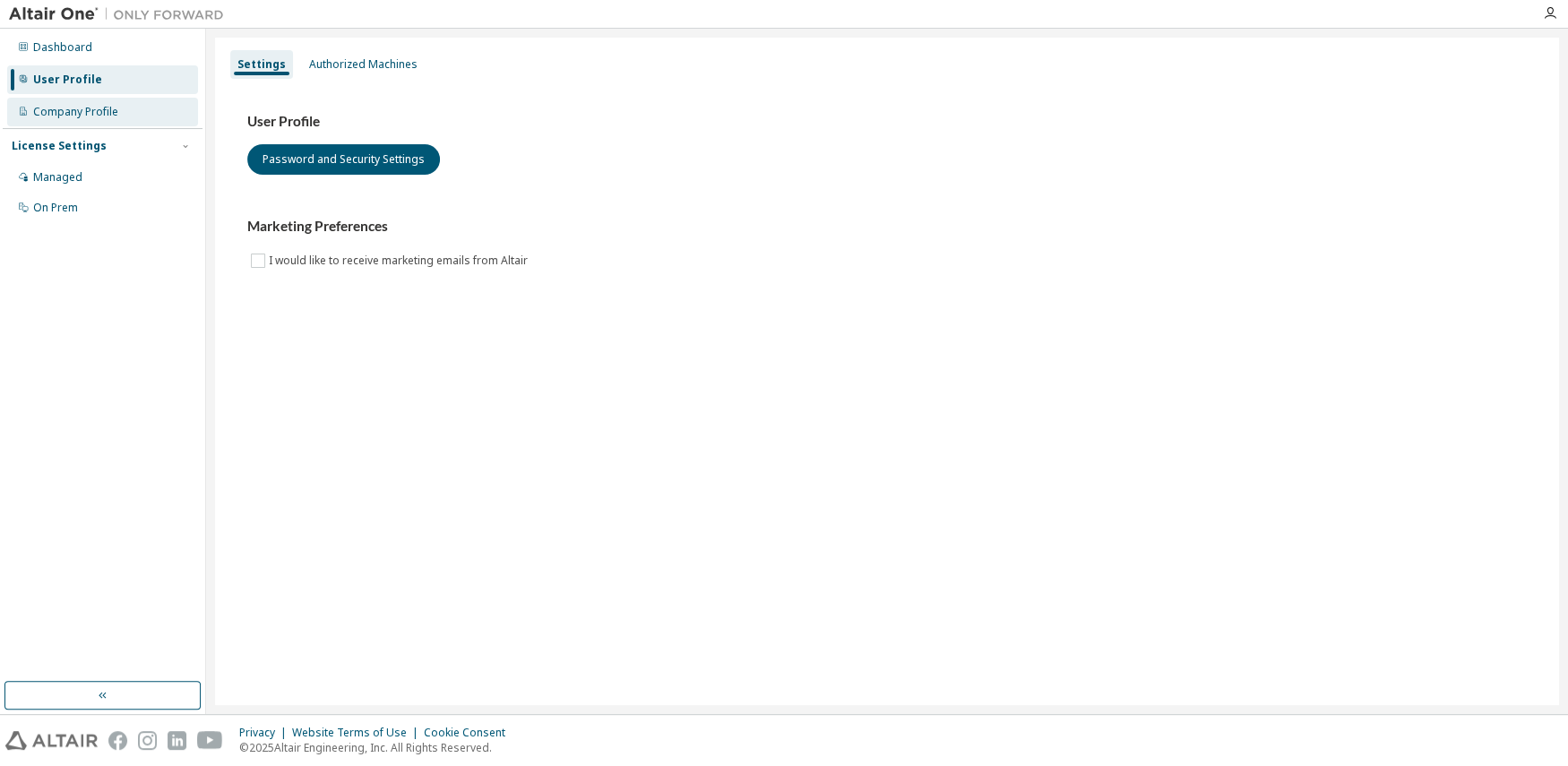
click at [77, 114] on div "Company Profile" at bounding box center [76, 112] width 85 height 15
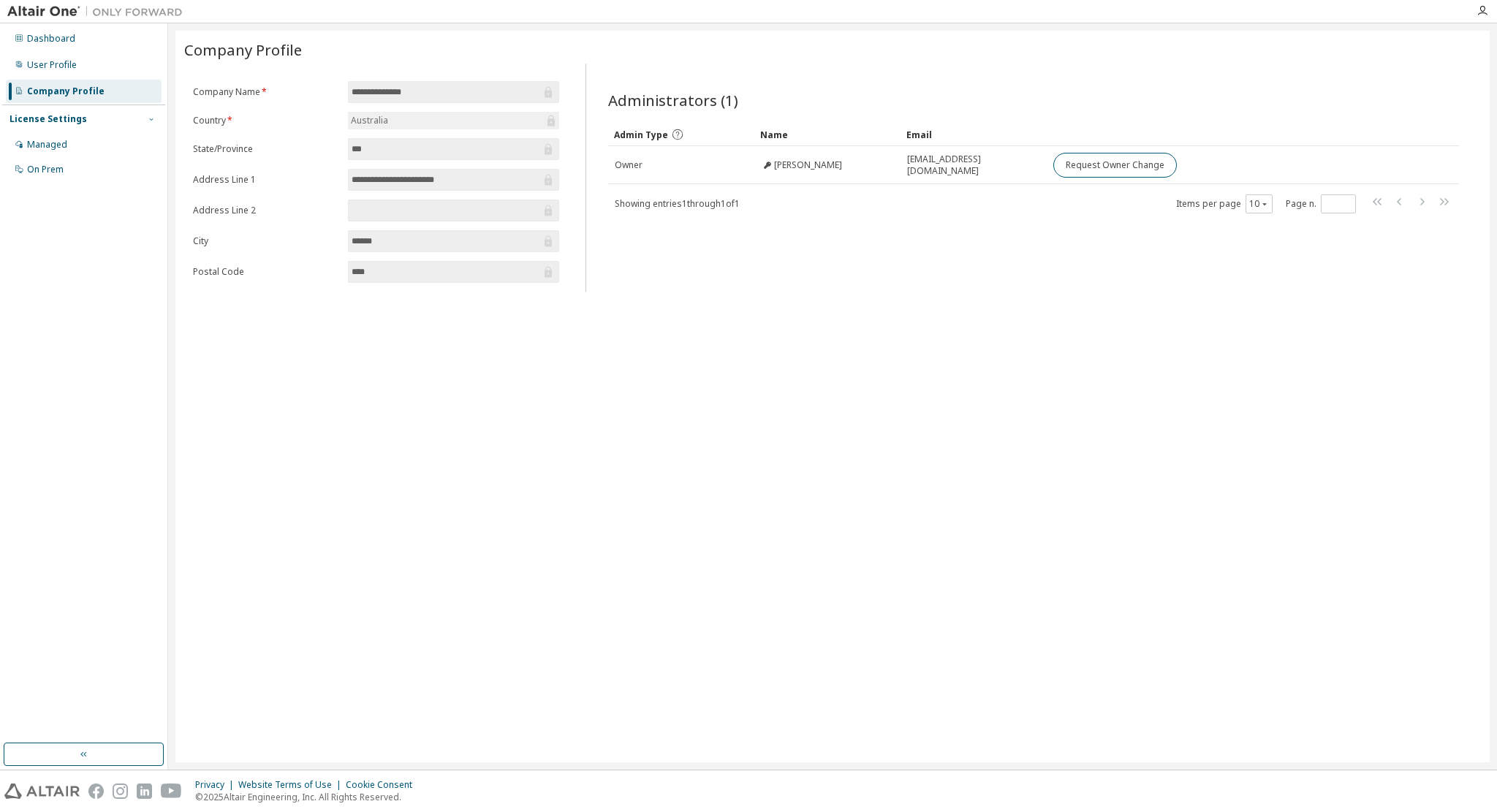
click at [157, 119] on button "button" at bounding box center [151, 119] width 13 height 13
click at [52, 63] on div "User Profile" at bounding box center [51, 65] width 50 height 12
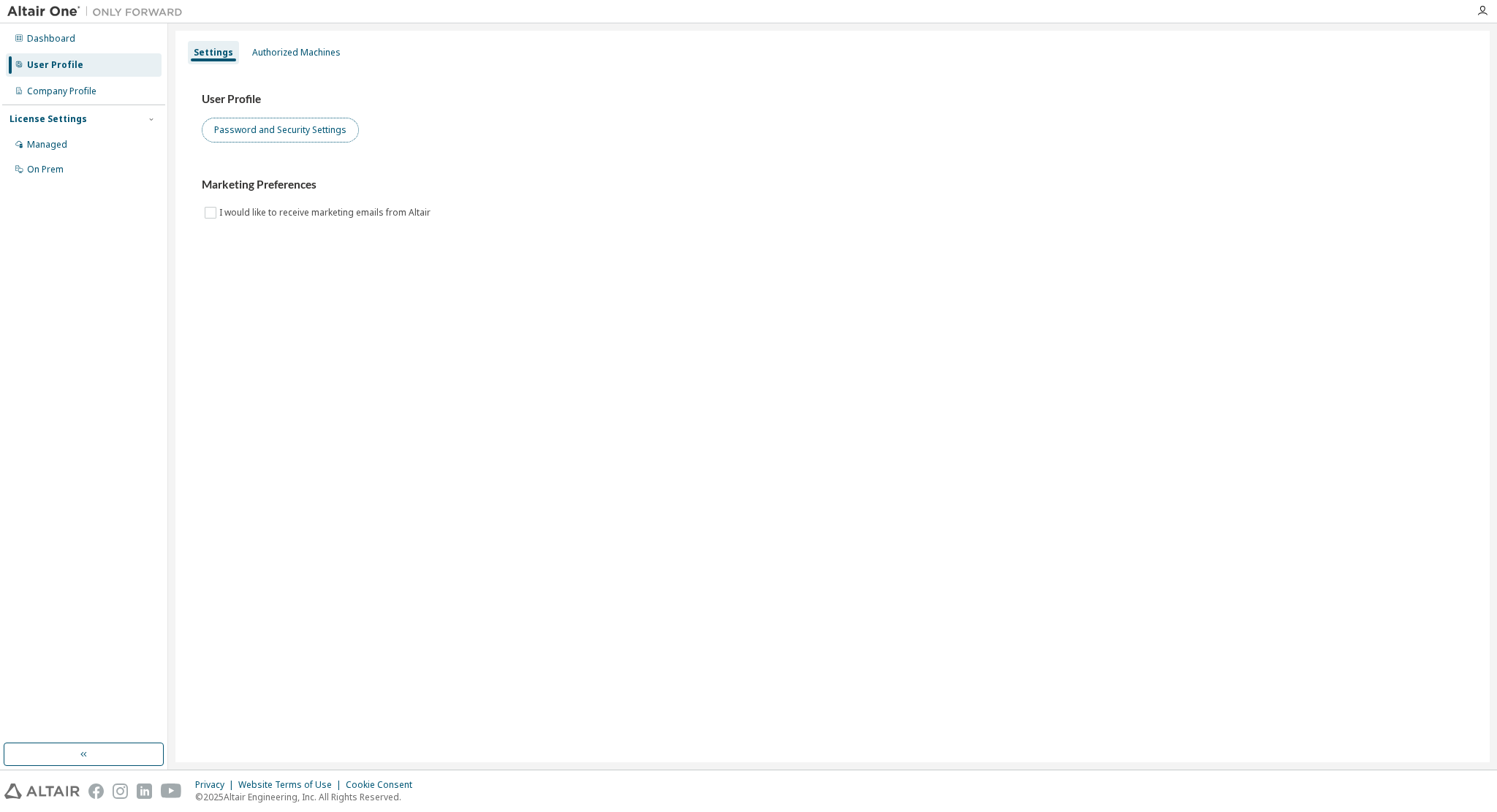
click at [251, 127] on button "Password and Security Settings" at bounding box center [280, 130] width 157 height 25
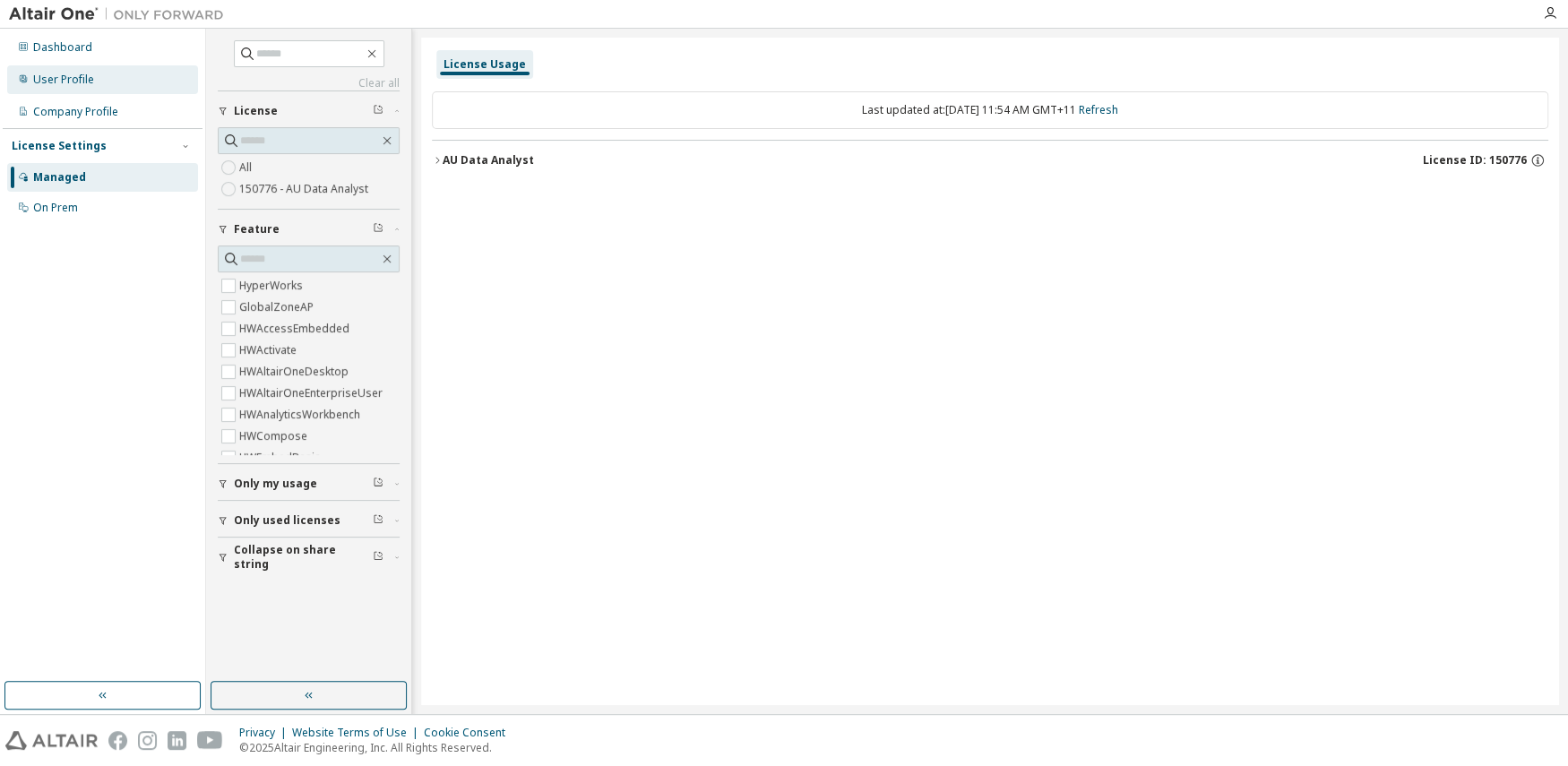
click at [56, 75] on div "User Profile" at bounding box center [63, 80] width 61 height 15
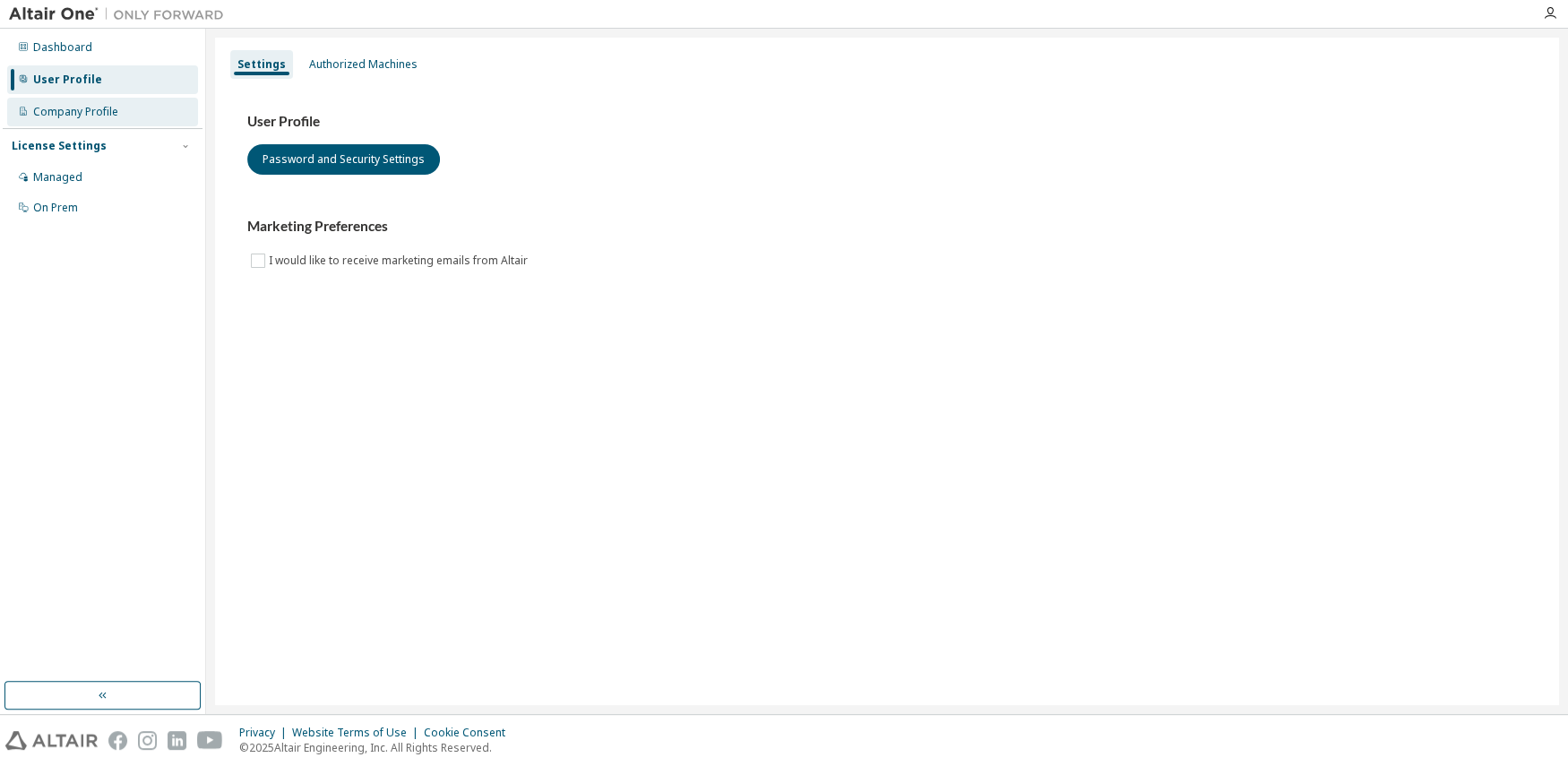
click at [105, 112] on div "Company Profile" at bounding box center [76, 112] width 85 height 15
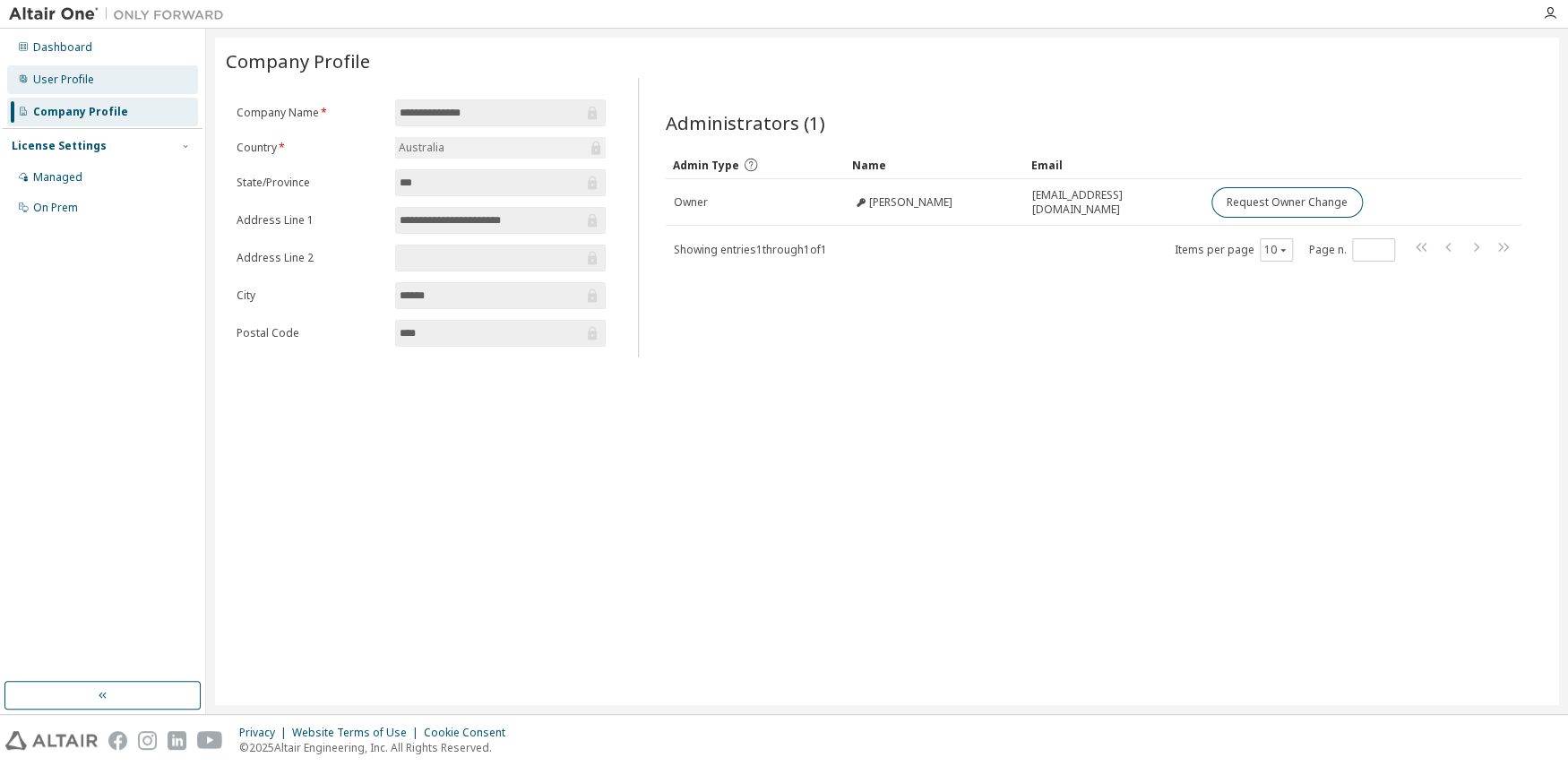
click at [63, 88] on div "User Profile" at bounding box center [102, 80] width 191 height 29
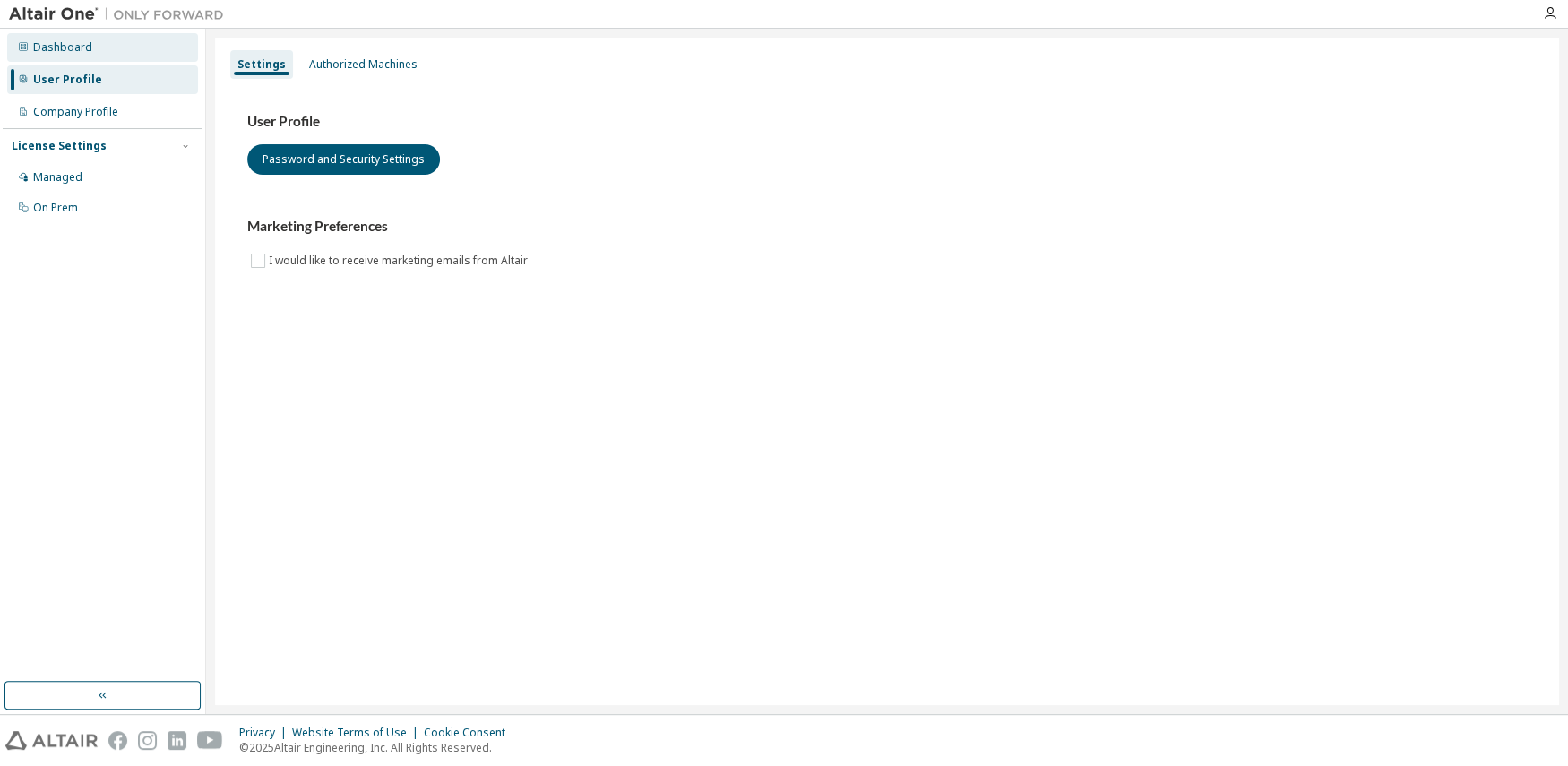
click at [53, 52] on div "Dashboard" at bounding box center [62, 48] width 59 height 15
